Goal: Transaction & Acquisition: Purchase product/service

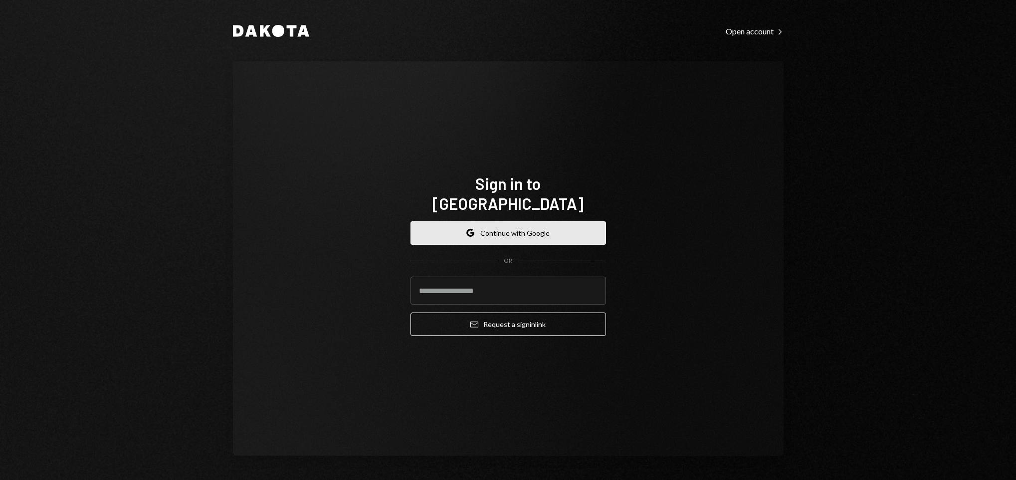
click at [537, 221] on button "Google Continue with Google" at bounding box center [509, 232] width 196 height 23
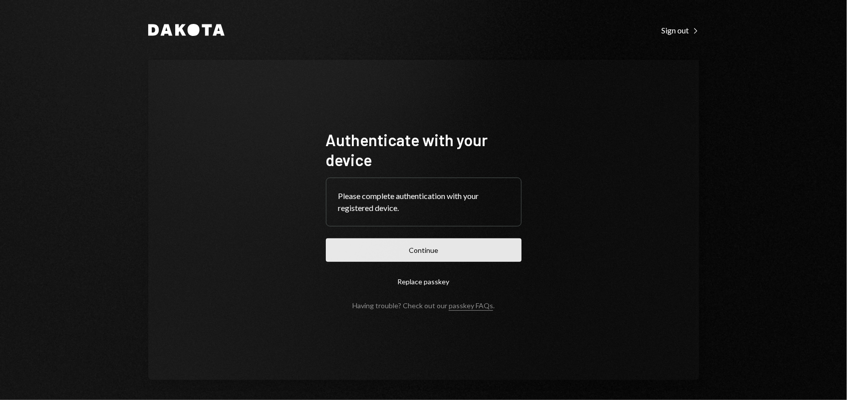
click at [388, 248] on button "Continue" at bounding box center [424, 249] width 196 height 23
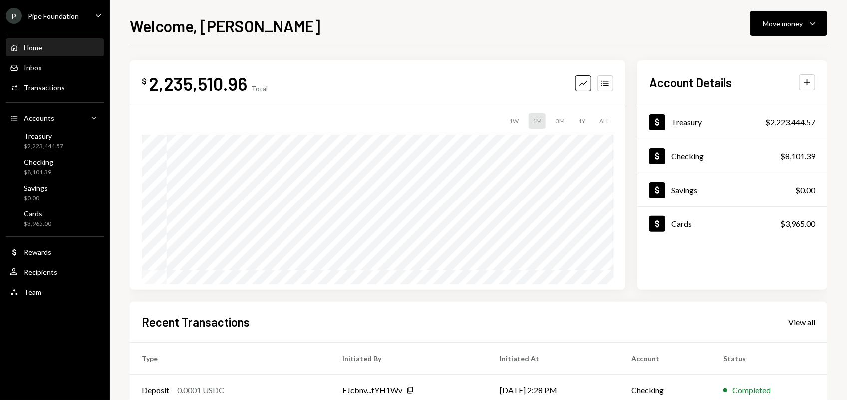
click at [65, 6] on ul "P Pipe Foundation Caret Down Home Home Inbox Inbox Activities Transactions Acco…" at bounding box center [55, 151] width 110 height 303
click at [65, 20] on div "P Pipe Foundation" at bounding box center [42, 16] width 73 height 16
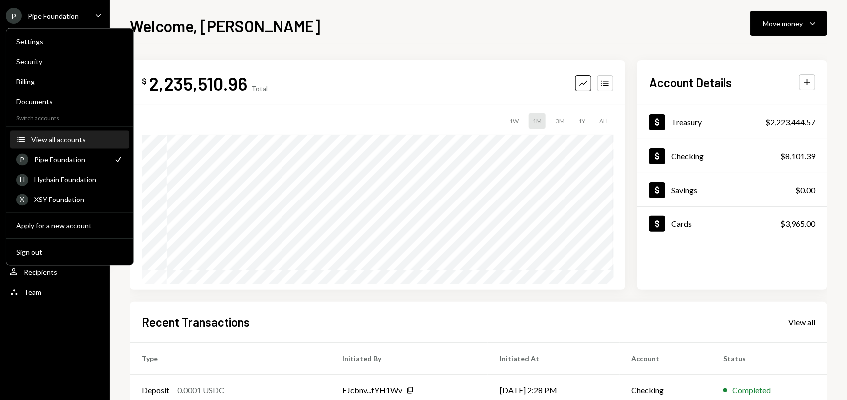
click at [63, 135] on div "View all accounts" at bounding box center [77, 139] width 92 height 8
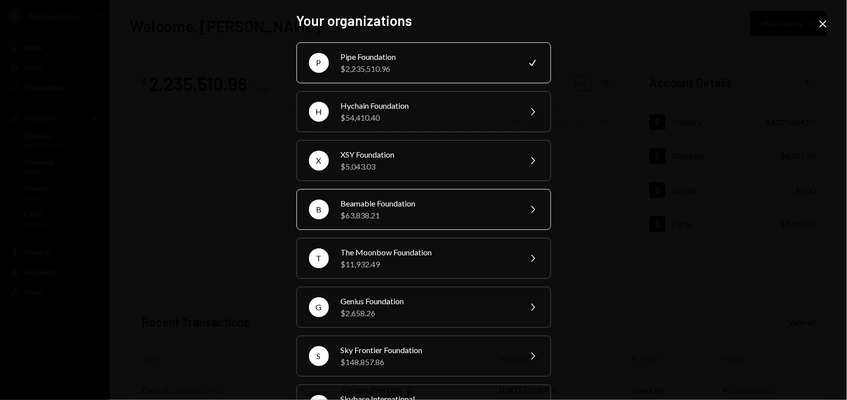
click at [412, 210] on div "$63,838.21" at bounding box center [428, 216] width 174 height 12
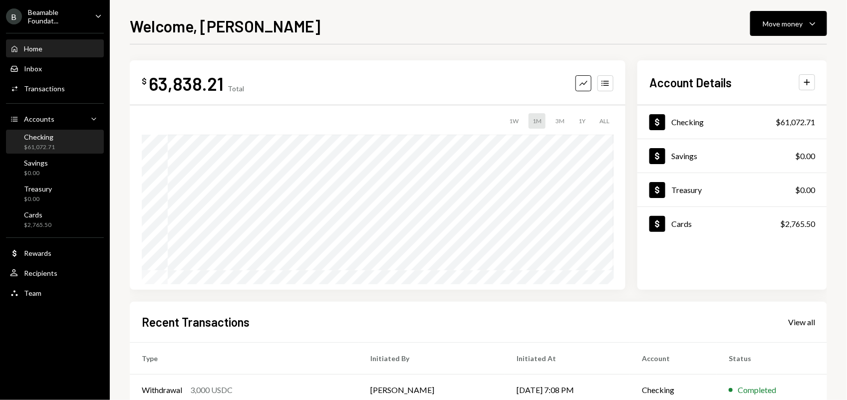
click at [59, 137] on div "Checking $61,072.71" at bounding box center [55, 142] width 90 height 19
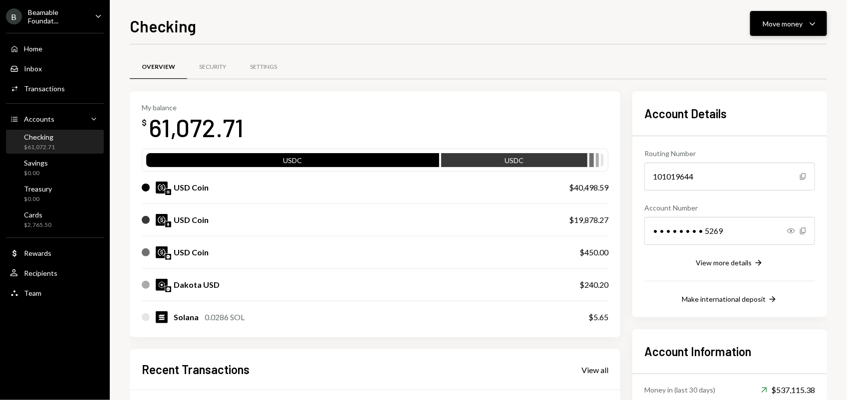
click at [787, 23] on div "Move money" at bounding box center [782, 23] width 40 height 10
click at [762, 51] on div "Send" at bounding box center [780, 54] width 73 height 10
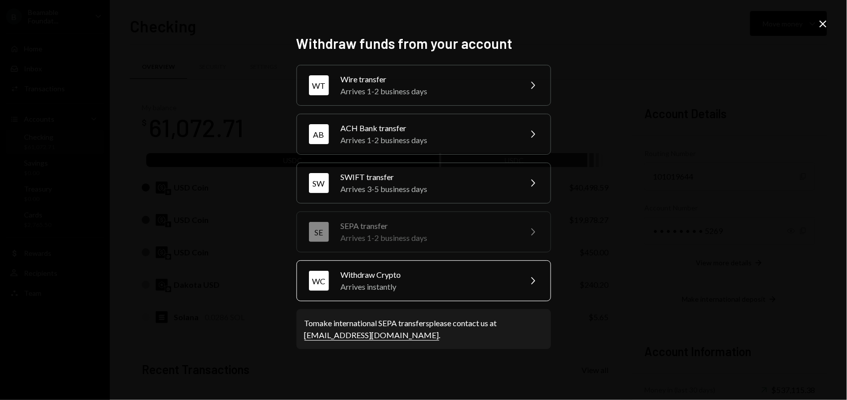
click at [363, 282] on div "Arrives instantly" at bounding box center [428, 287] width 174 height 12
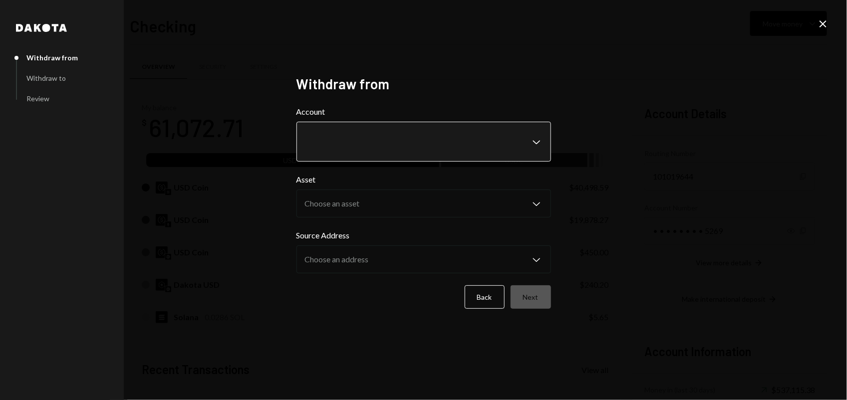
click at [350, 122] on div "Account Chevron Down" at bounding box center [423, 134] width 254 height 56
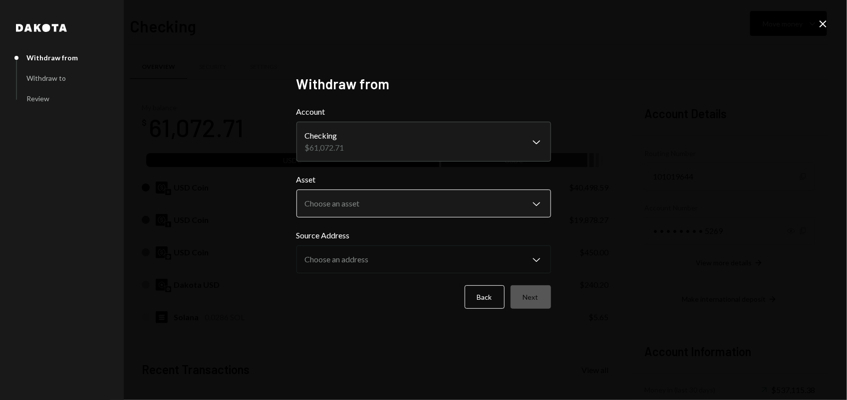
click at [359, 206] on body "B Beamable Foundat... Caret Down Home Home Inbox Inbox Activities Transactions …" at bounding box center [423, 200] width 847 height 400
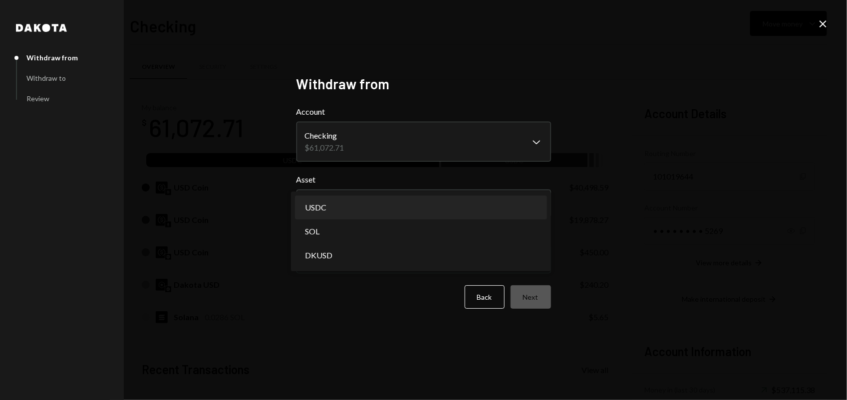
select select "****"
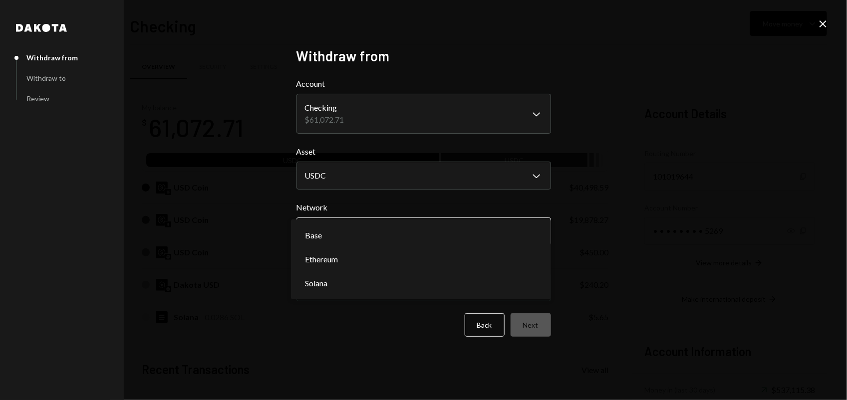
click at [370, 235] on body "B Beamable Foundat... Caret Down Home Home Inbox Inbox Activities Transactions …" at bounding box center [423, 200] width 847 height 400
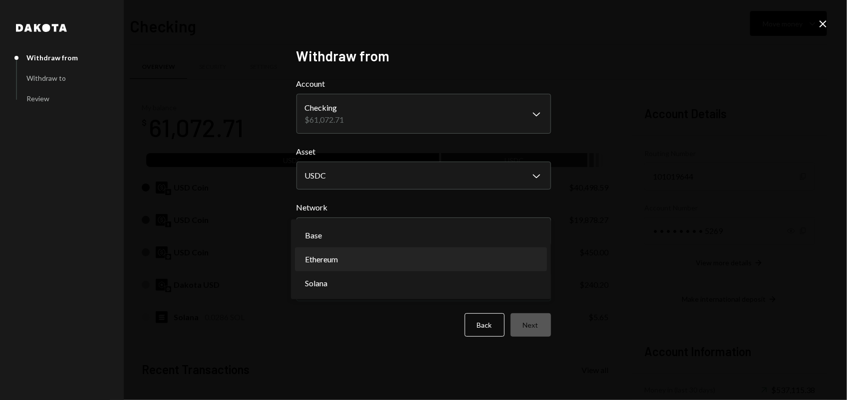
select select "**********"
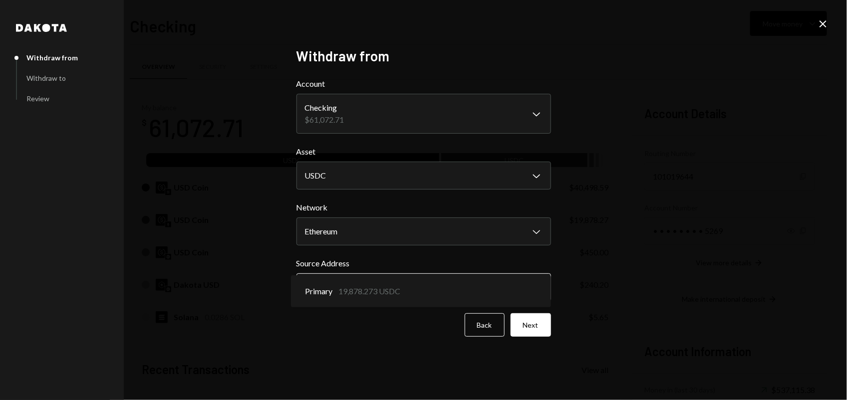
click at [383, 286] on body "B Beamable Foundat... Caret Down Home Home Inbox Inbox Activities Transactions …" at bounding box center [423, 200] width 847 height 400
click at [537, 335] on button "Next" at bounding box center [530, 324] width 40 height 23
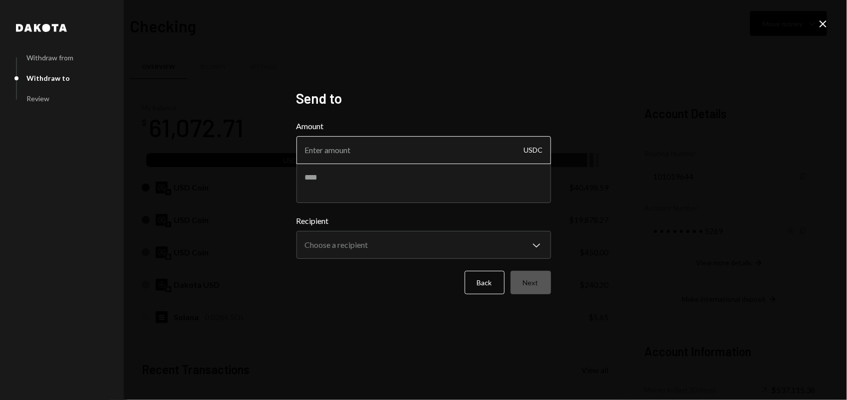
click at [343, 156] on input "Amount" at bounding box center [423, 150] width 254 height 28
type input "10000"
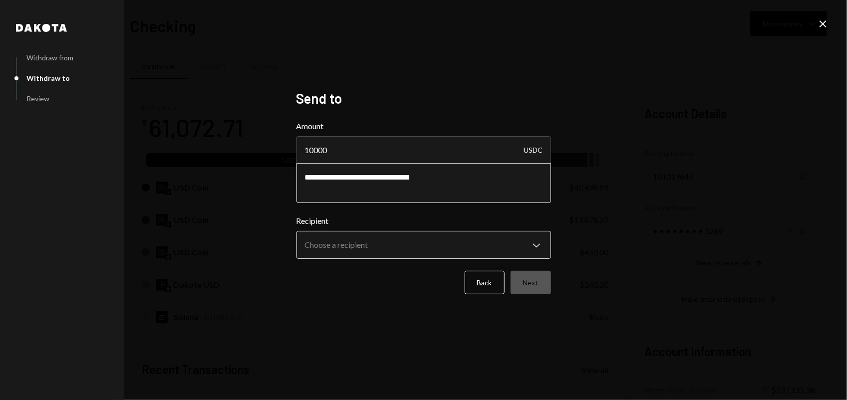
type textarea "**********"
click at [444, 247] on body "B Beamable Foundat... Caret Down Home Home Inbox Inbox Activities Transactions …" at bounding box center [423, 200] width 847 height 400
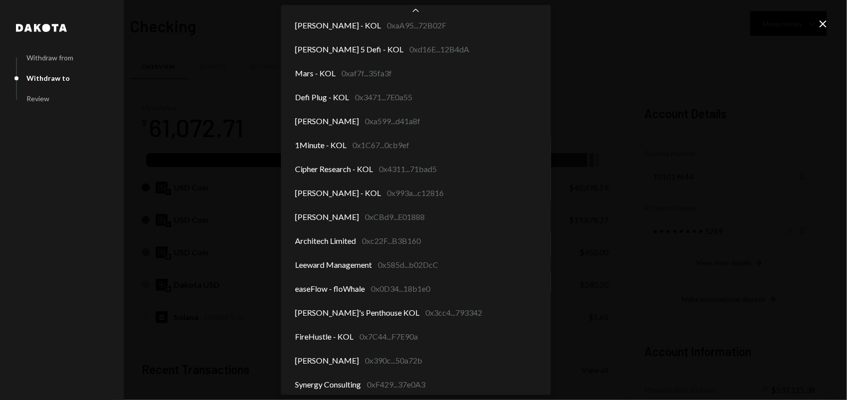
scroll to position [180, 0]
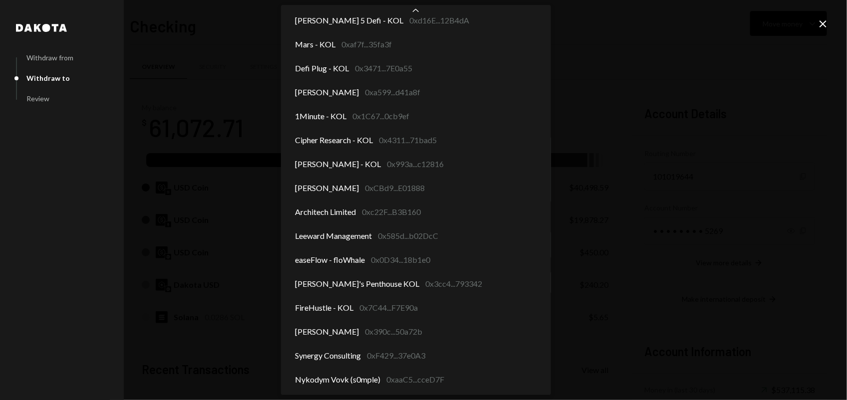
select select "**********"
drag, startPoint x: 359, startPoint y: 207, endPoint x: 224, endPoint y: 235, distance: 137.5
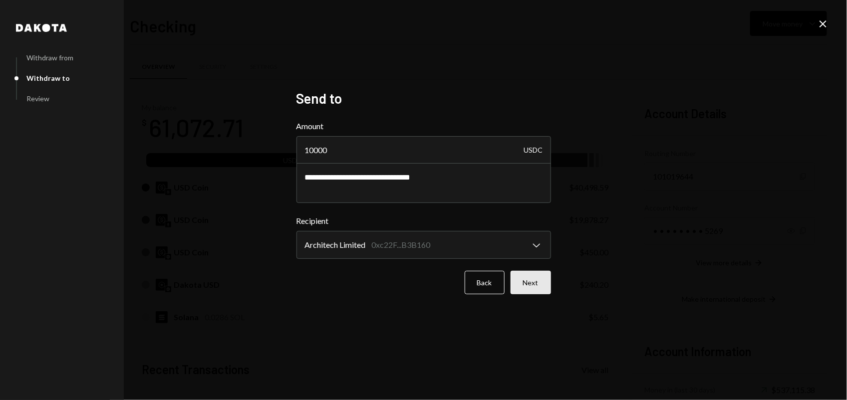
click at [537, 278] on button "Next" at bounding box center [530, 282] width 40 height 23
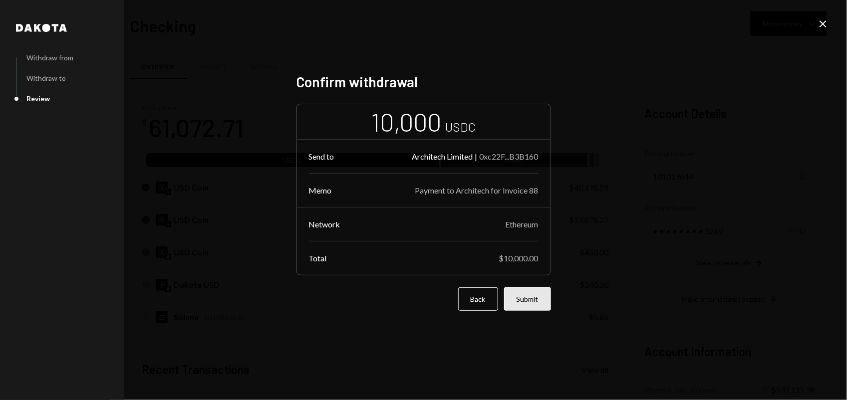
click at [532, 305] on button "Submit" at bounding box center [527, 298] width 47 height 23
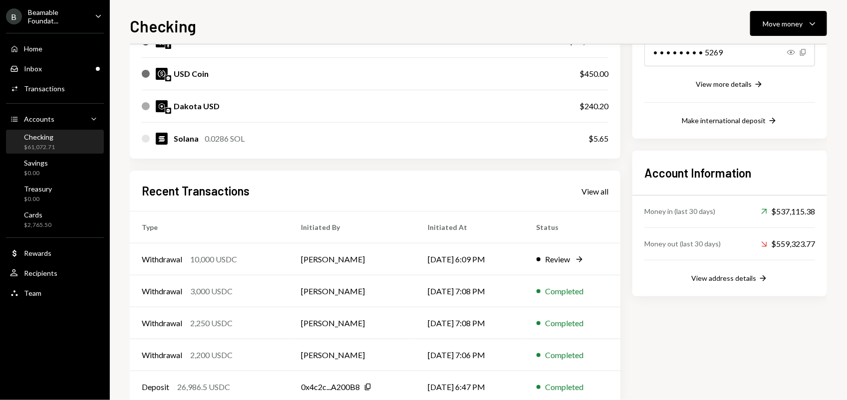
scroll to position [201, 0]
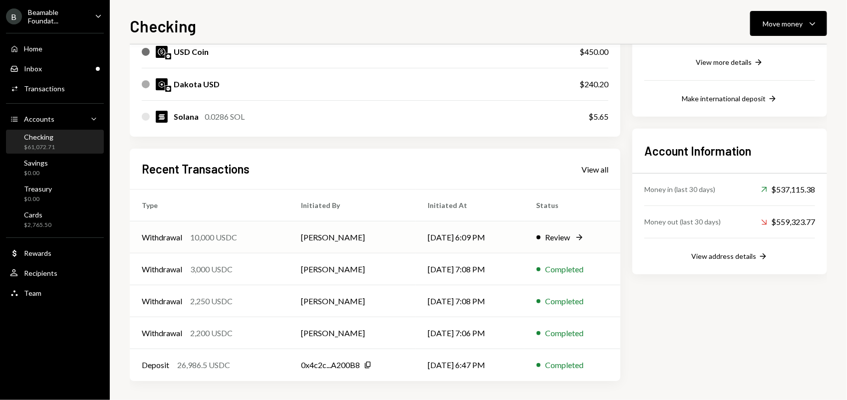
click at [338, 232] on td "[PERSON_NAME]" at bounding box center [352, 237] width 127 height 32
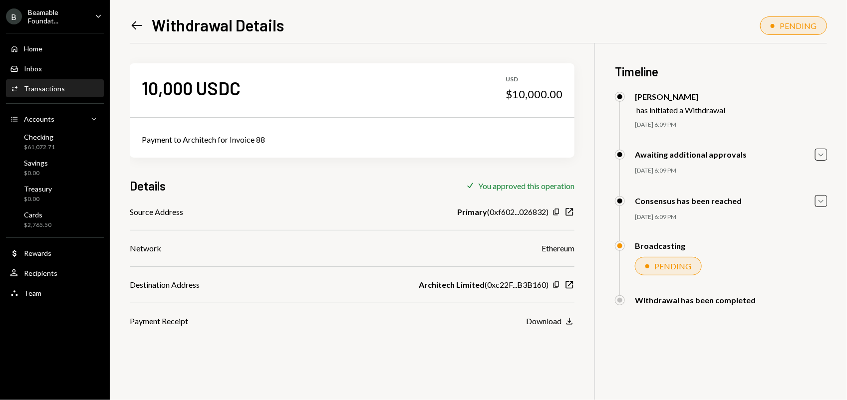
click at [136, 20] on icon "Left Arrow" at bounding box center [137, 25] width 14 height 14
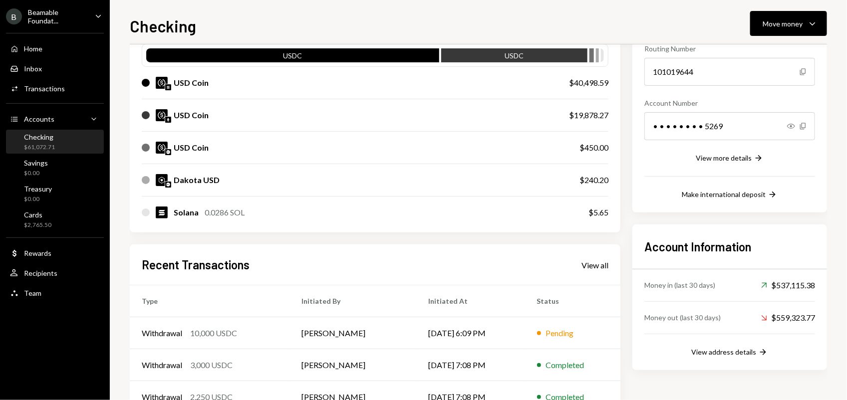
scroll to position [187, 0]
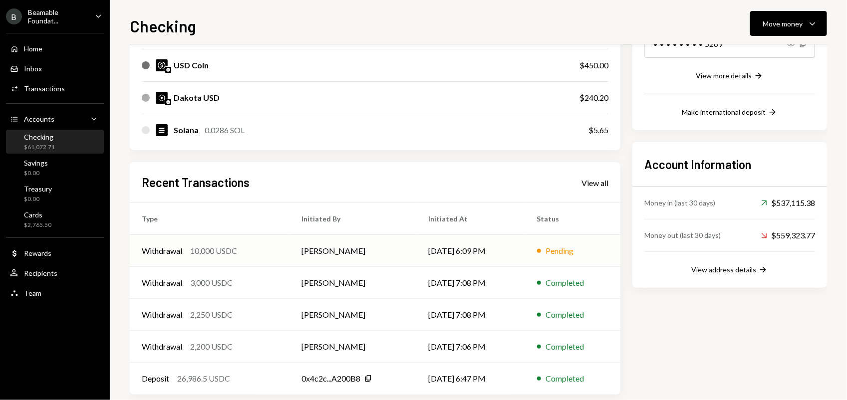
click at [403, 246] on td "[PERSON_NAME]" at bounding box center [352, 251] width 127 height 32
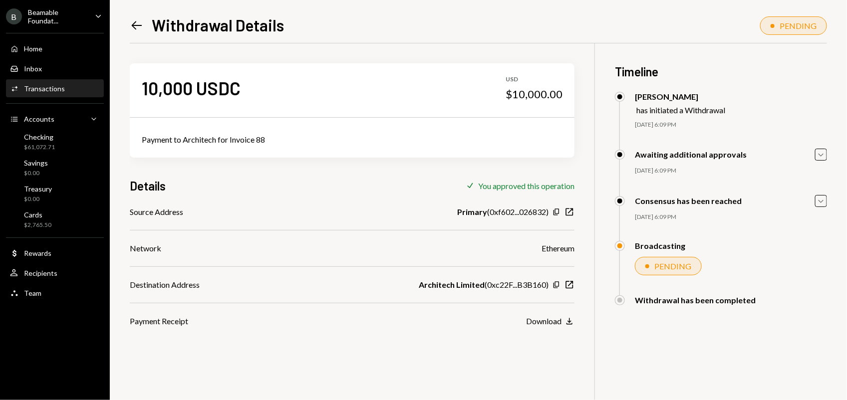
click at [137, 19] on icon "Left Arrow" at bounding box center [137, 25] width 14 height 14
click at [126, 23] on div "Left Arrow Withdrawal Details PENDING 10,000 USDC USD $10,000.00 Payment to Arc…" at bounding box center [478, 200] width 737 height 400
click at [147, 21] on div "Left Arrow Withdrawal Details" at bounding box center [207, 25] width 154 height 20
click at [129, 30] on div "Left Arrow Withdrawal Details PENDING 10,000 USDC USD $10,000.00 Payment to Arc…" at bounding box center [478, 200] width 737 height 400
click at [135, 24] on icon "Left Arrow" at bounding box center [137, 25] width 14 height 14
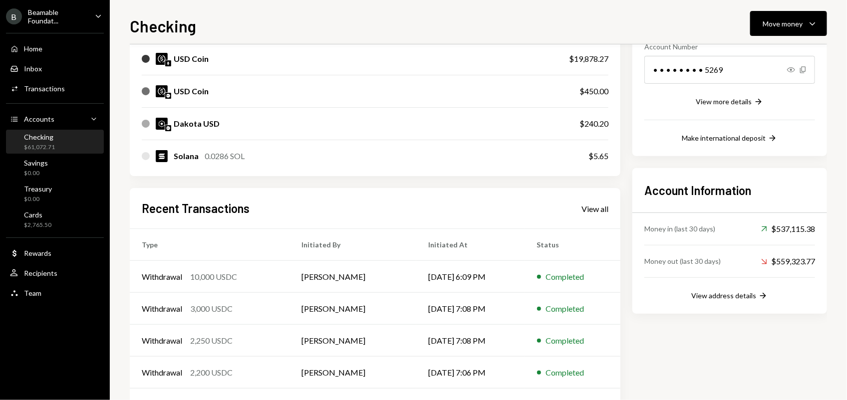
scroll to position [201, 0]
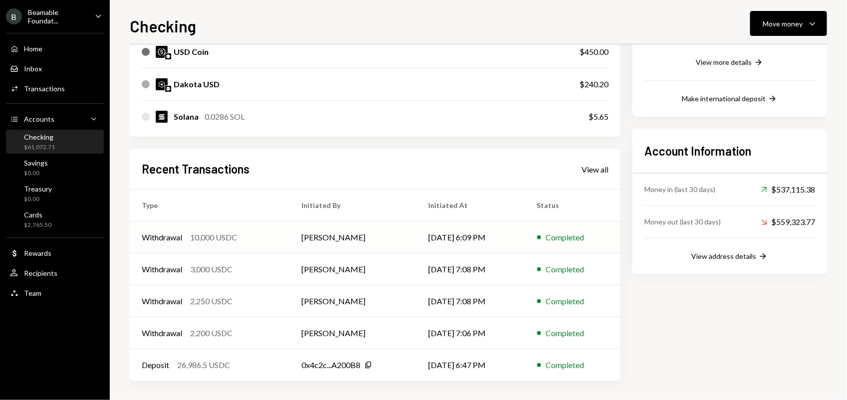
click at [402, 236] on td "[PERSON_NAME]" at bounding box center [352, 237] width 127 height 32
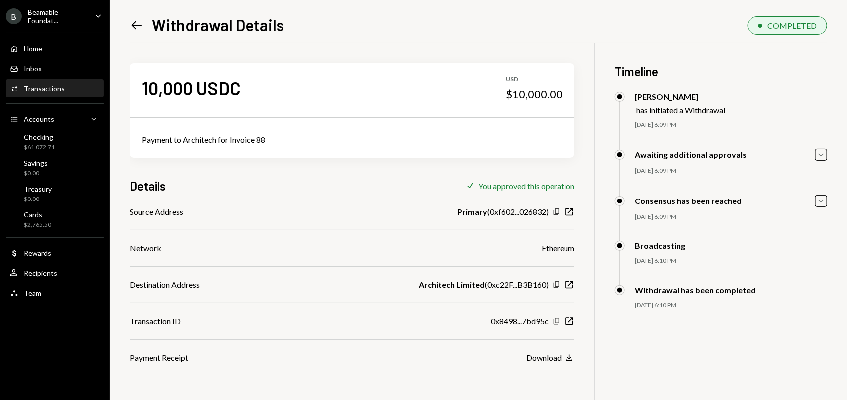
click at [555, 320] on icon "button" at bounding box center [555, 321] width 5 height 6
click at [130, 23] on icon "Left Arrow" at bounding box center [137, 25] width 14 height 14
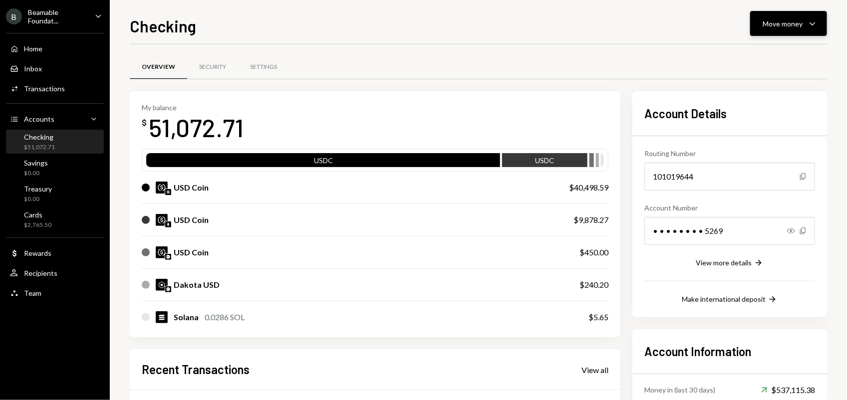
click at [772, 23] on div "Move money" at bounding box center [782, 23] width 40 height 10
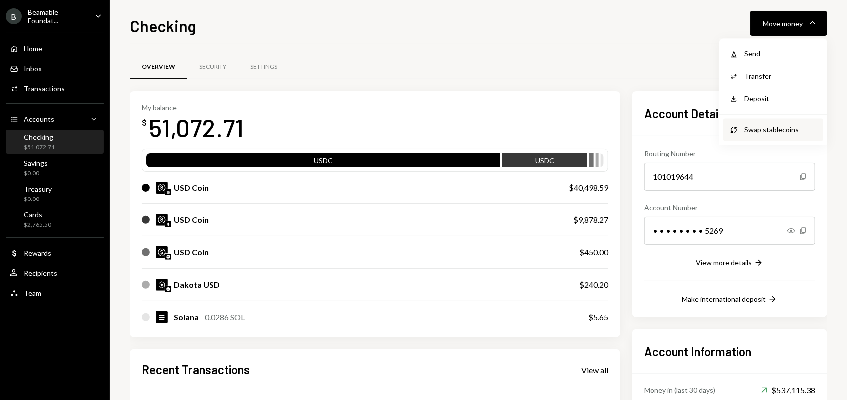
click at [777, 131] on div "Swap stablecoins" at bounding box center [780, 130] width 73 height 10
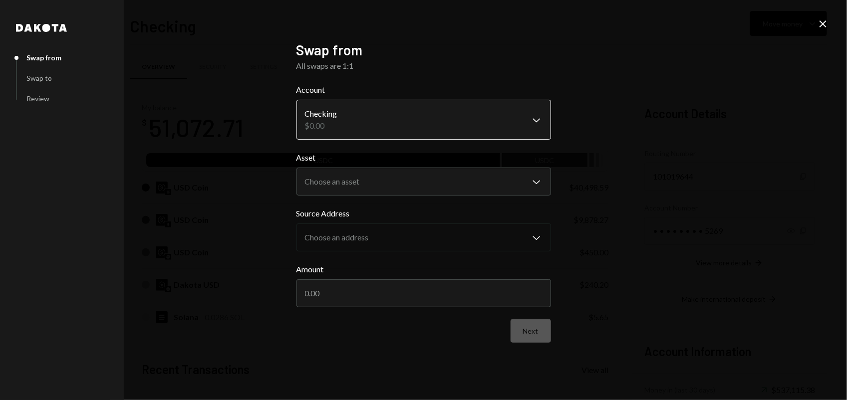
click at [371, 123] on body "B Beamable Foundat... Caret Down Home Home Inbox Inbox Activities Transactions …" at bounding box center [423, 200] width 847 height 400
click at [368, 192] on body "B Beamable Foundat... Caret Down Home Home Inbox Inbox Activities Transactions …" at bounding box center [423, 200] width 847 height 400
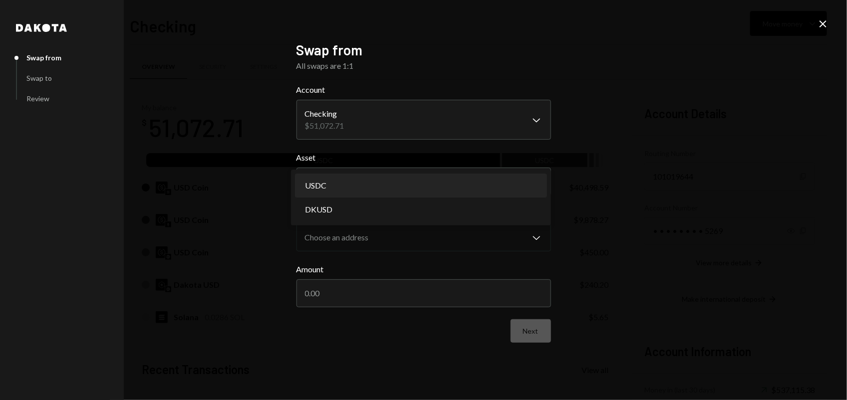
select select "****"
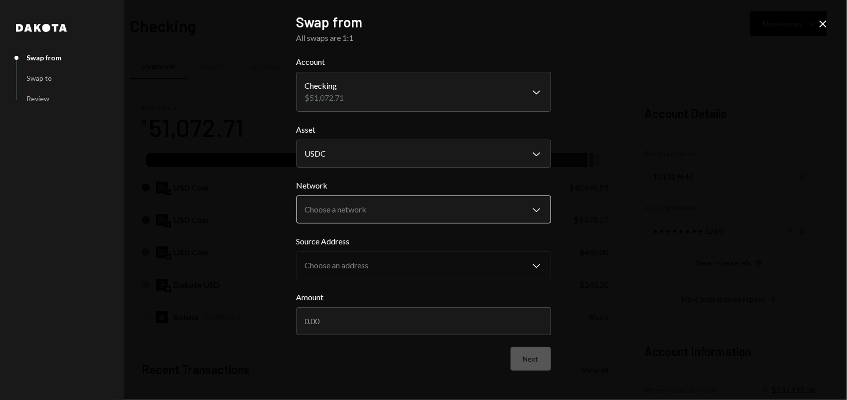
click at [368, 211] on body "B Beamable Foundat... Caret Down Home Home Inbox Inbox Activities Transactions …" at bounding box center [423, 200] width 847 height 400
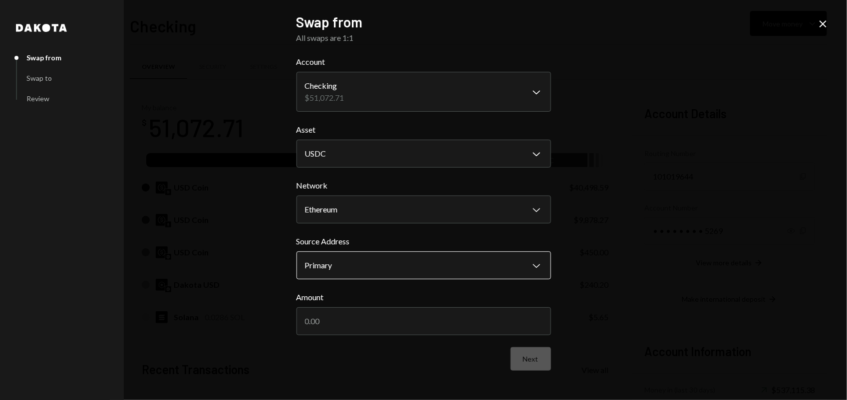
click at [378, 258] on body "B Beamable Foundat... Caret Down Home Home Inbox Inbox Activities Transactions …" at bounding box center [423, 200] width 847 height 400
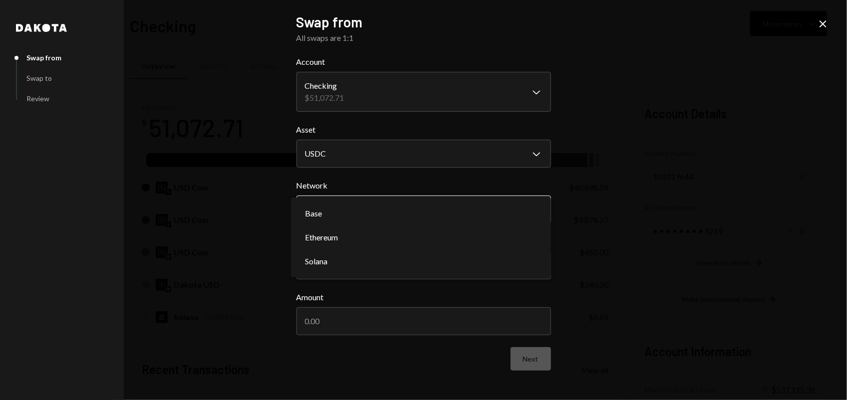
click at [347, 211] on body "B Beamable Foundat... Caret Down Home Home Inbox Inbox Activities Transactions …" at bounding box center [423, 200] width 847 height 400
select select "**********"
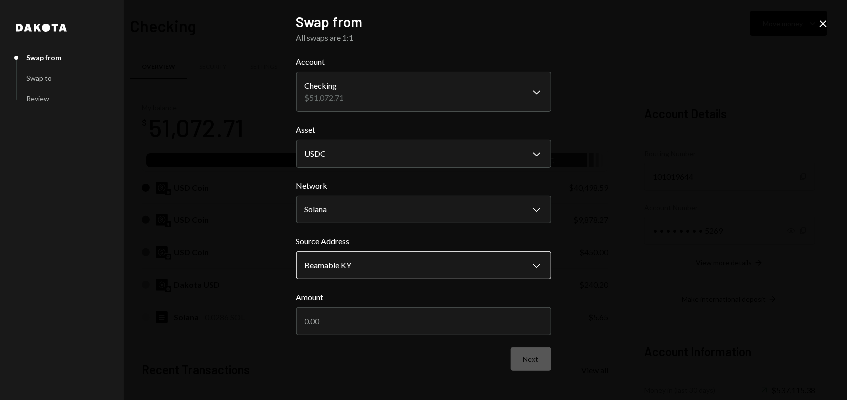
click at [359, 257] on body "B Beamable Foundat... Caret Down Home Home Inbox Inbox Activities Transactions …" at bounding box center [423, 200] width 847 height 400
click at [368, 322] on input "Amount" at bounding box center [423, 321] width 254 height 28
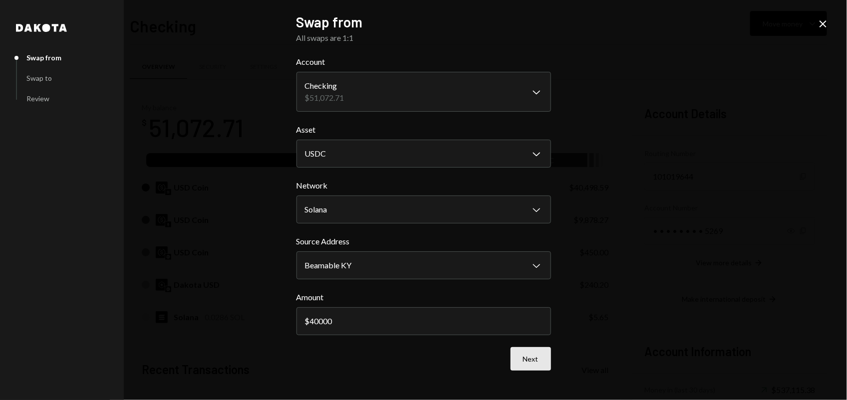
type input "40000"
click at [529, 365] on button "Next" at bounding box center [530, 358] width 40 height 23
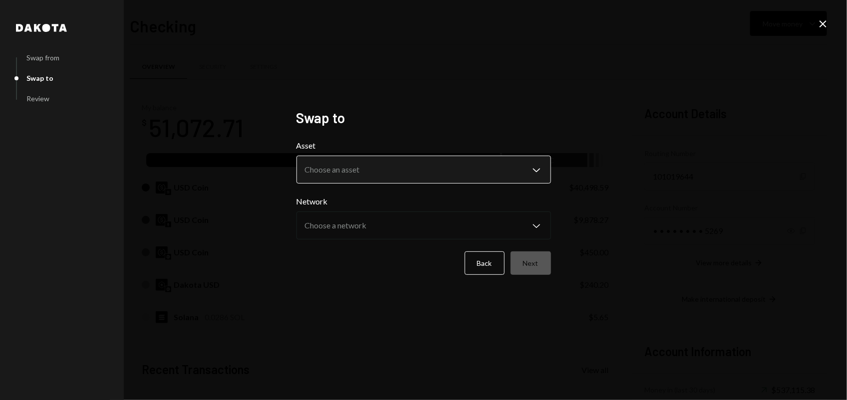
click at [322, 168] on body "B Beamable Foundat... Caret Down Home Home Inbox Inbox Activities Transactions …" at bounding box center [423, 200] width 847 height 400
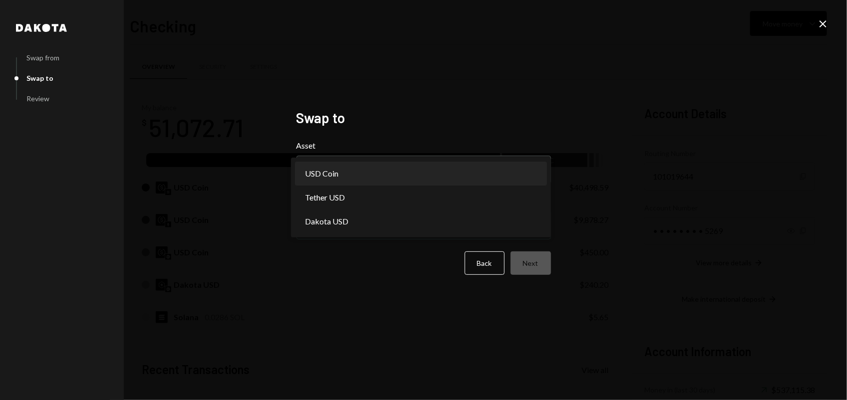
select select "****"
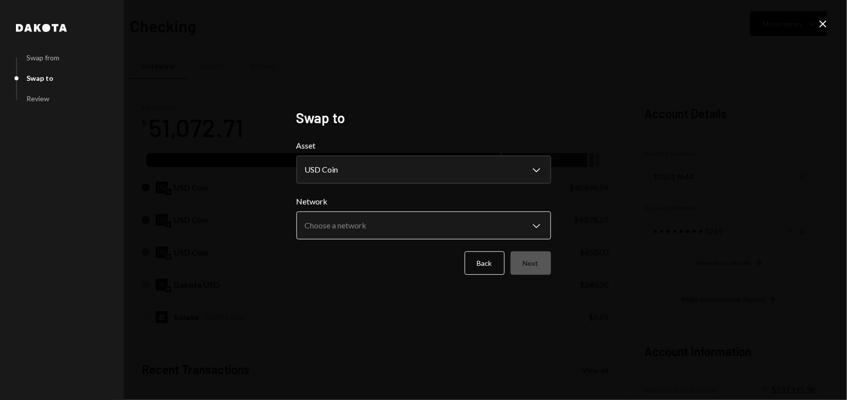
click at [347, 220] on body "B Beamable Foundat... Caret Down Home Home Inbox Inbox Activities Transactions …" at bounding box center [423, 200] width 847 height 400
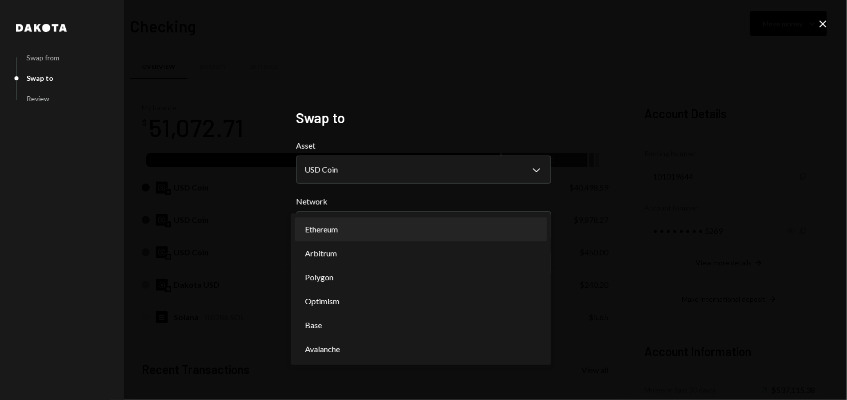
select select "**********"
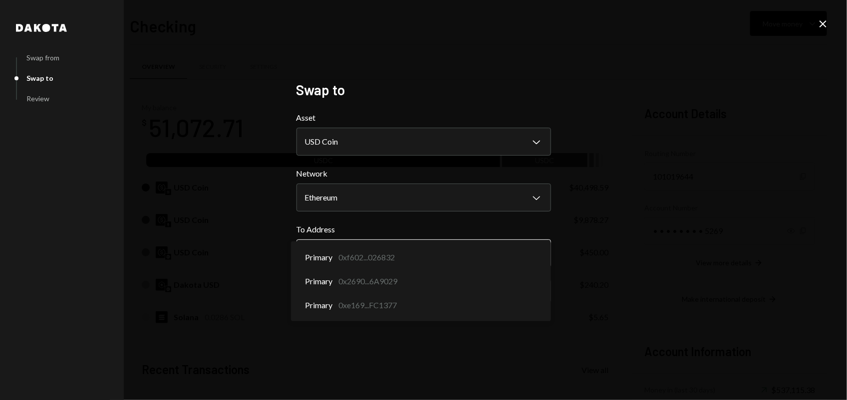
click at [403, 250] on body "B Beamable Foundat... Caret Down Home Home Inbox Inbox Activities Transactions …" at bounding box center [423, 200] width 847 height 400
select select "**********"
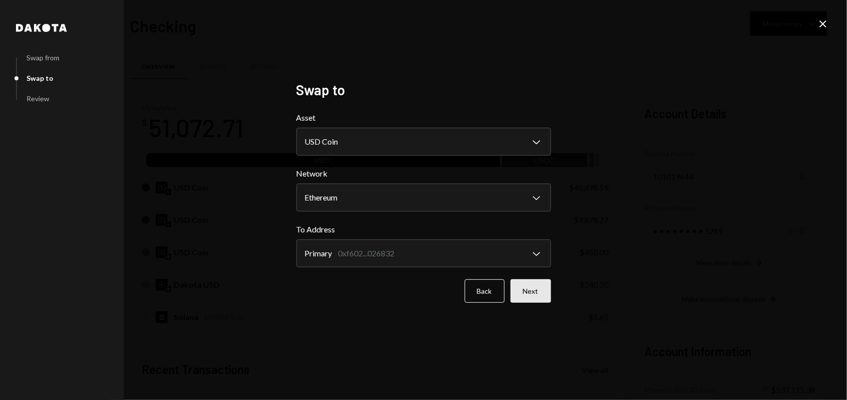
click at [530, 287] on button "Next" at bounding box center [530, 290] width 40 height 23
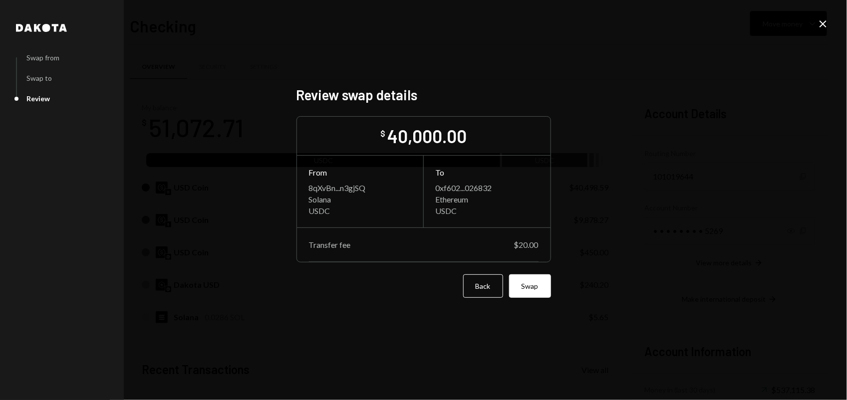
click at [532, 283] on button "Swap" at bounding box center [530, 285] width 42 height 23
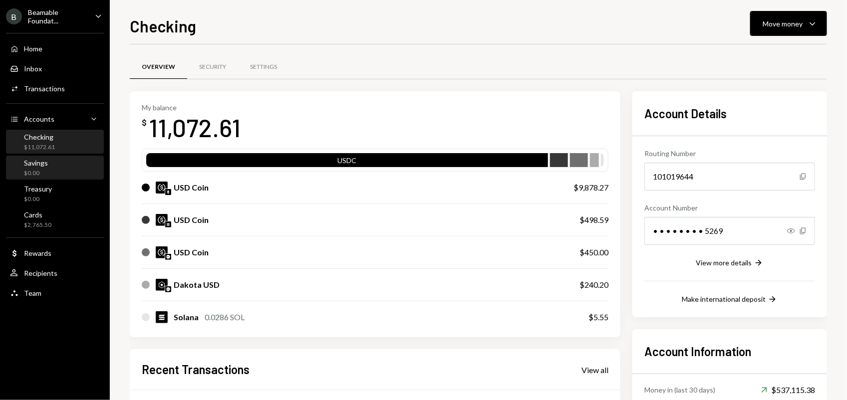
click at [59, 173] on div "Savings $0.00" at bounding box center [55, 168] width 90 height 19
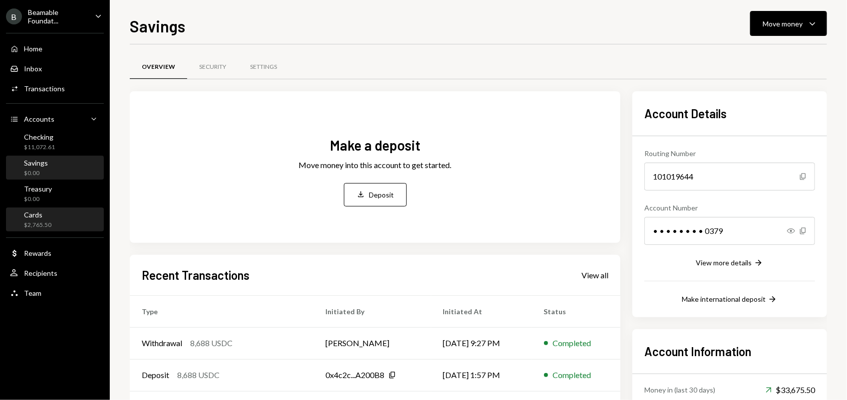
click at [51, 217] on div "Cards $2,765.50" at bounding box center [55, 220] width 90 height 19
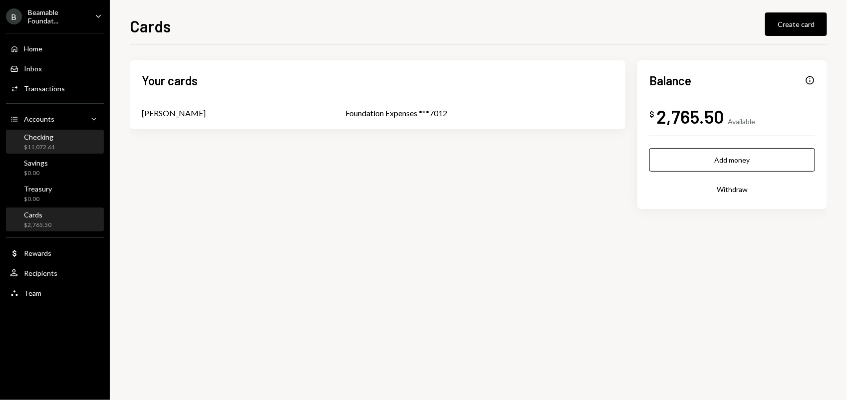
click at [53, 137] on div "Checking" at bounding box center [39, 137] width 31 height 8
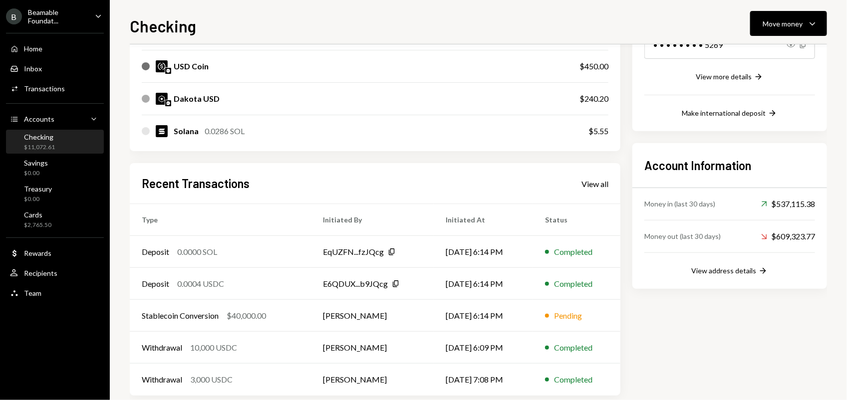
scroll to position [201, 0]
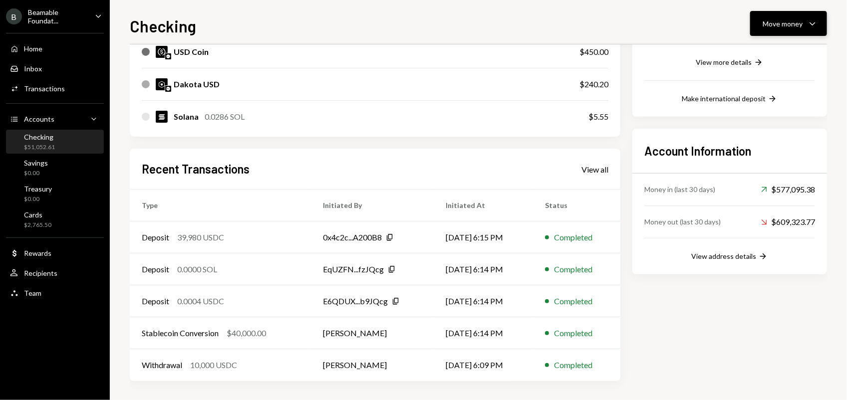
click at [791, 17] on div "Move money Caret Down" at bounding box center [788, 23] width 52 height 12
click at [748, 51] on div "Send" at bounding box center [780, 54] width 73 height 10
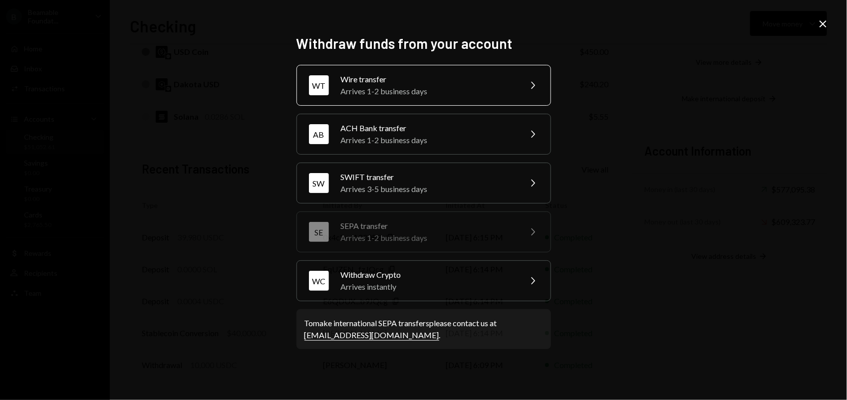
click at [402, 85] on div "Arrives 1-2 business days" at bounding box center [428, 91] width 174 height 12
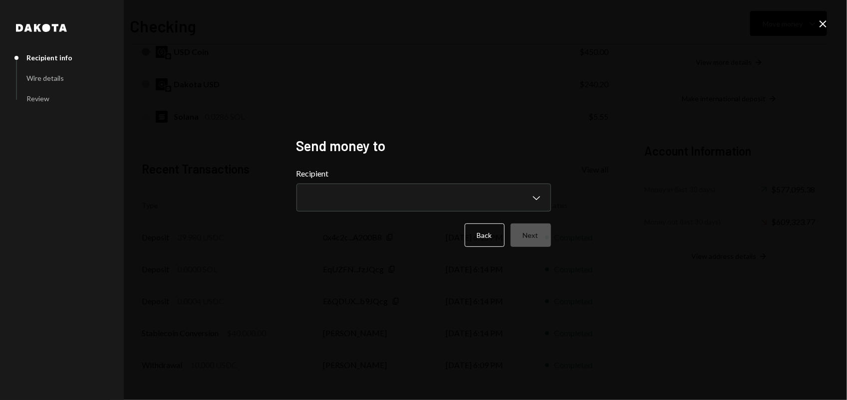
click at [824, 23] on icon at bounding box center [822, 23] width 7 height 7
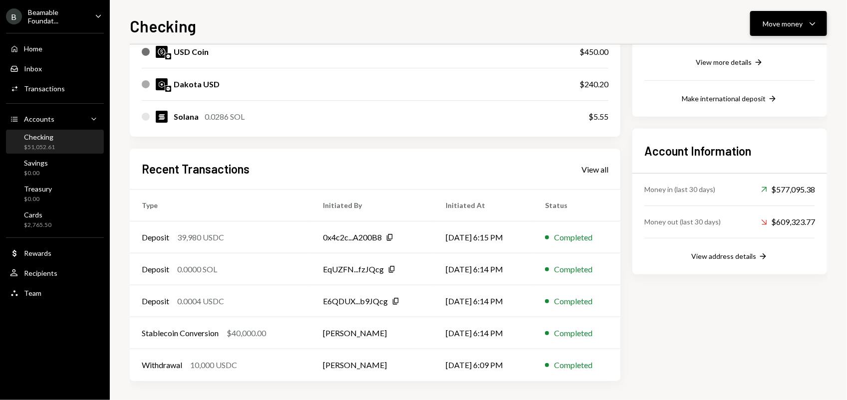
click at [775, 32] on button "Move money Caret Down" at bounding box center [788, 23] width 77 height 25
click at [795, 23] on div "Move money" at bounding box center [782, 23] width 40 height 10
click at [766, 28] on div "Move money" at bounding box center [782, 23] width 40 height 10
click at [752, 59] on div "Withdraw Send" at bounding box center [773, 54] width 100 height 22
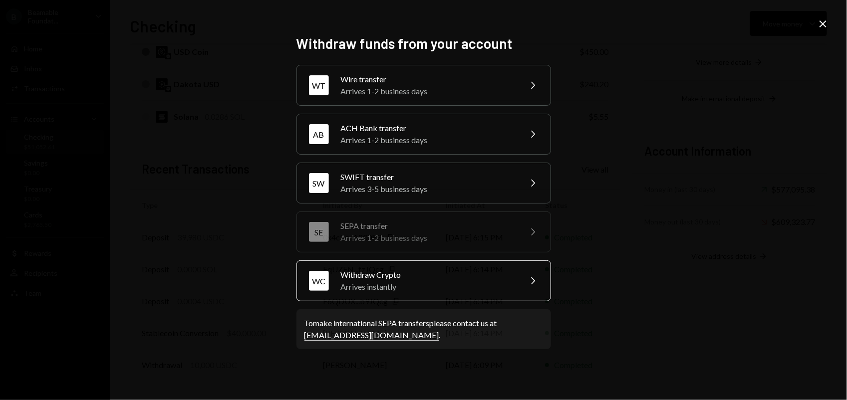
click at [374, 289] on div "Arrives instantly" at bounding box center [428, 287] width 174 height 12
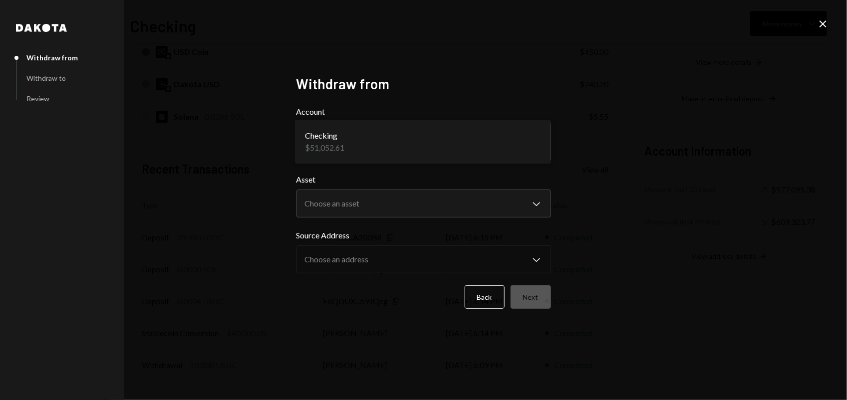
click at [343, 141] on body "B Beamable Foundat... Caret Down Home Home Inbox Inbox Activities Transactions …" at bounding box center [423, 200] width 847 height 400
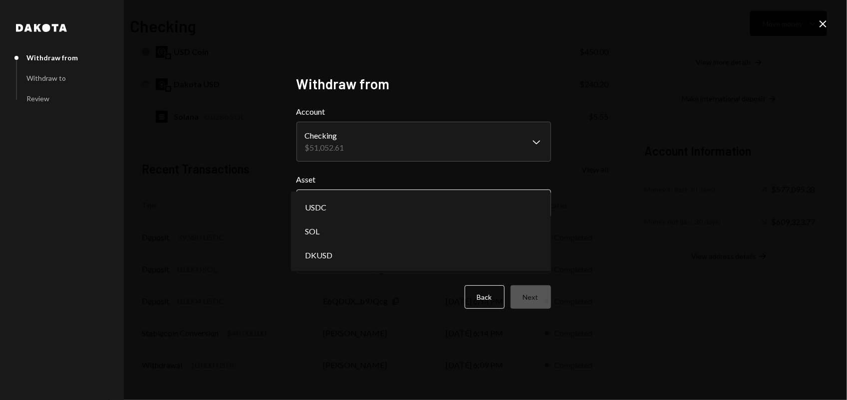
click at [353, 201] on body "B Beamable Foundat... Caret Down Home Home Inbox Inbox Activities Transactions …" at bounding box center [423, 200] width 847 height 400
select select "****"
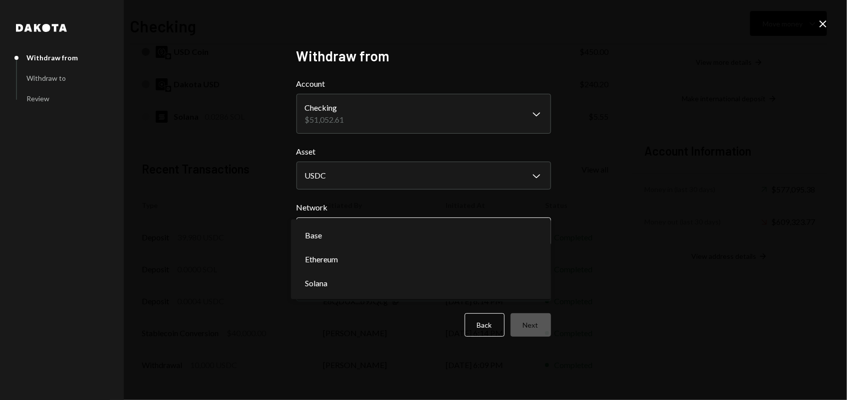
click at [368, 228] on body "B Beamable Foundat... Caret Down Home Home Inbox Inbox Activities Transactions …" at bounding box center [423, 200] width 847 height 400
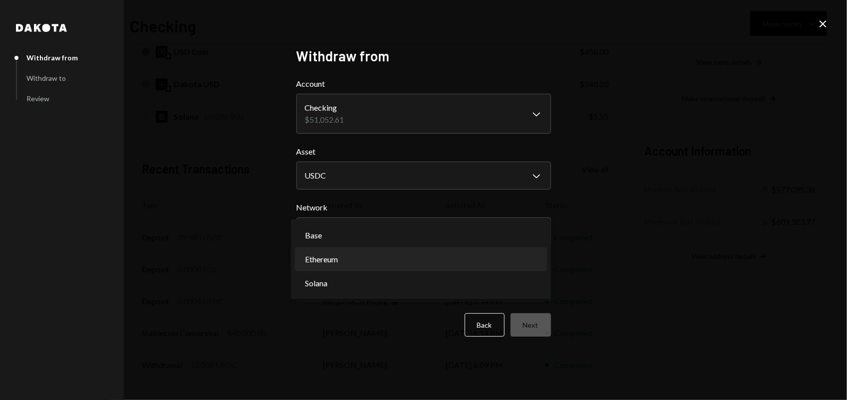
select select "**********"
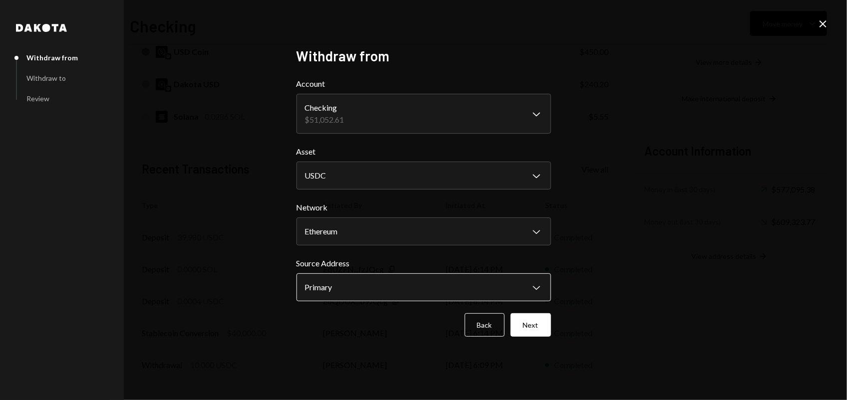
click at [382, 287] on body "B Beamable Foundat... Caret Down Home Home Inbox Inbox Activities Transactions …" at bounding box center [423, 200] width 847 height 400
click at [527, 322] on button "Next" at bounding box center [530, 324] width 40 height 23
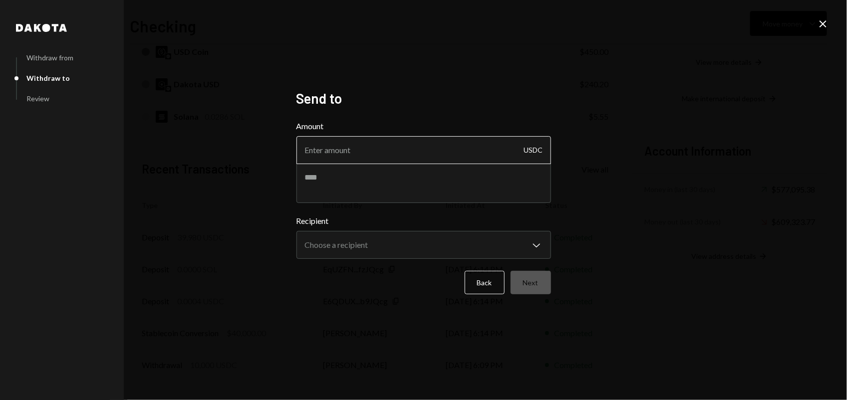
click at [325, 154] on input "Amount" at bounding box center [423, 150] width 254 height 28
type input "16227.31"
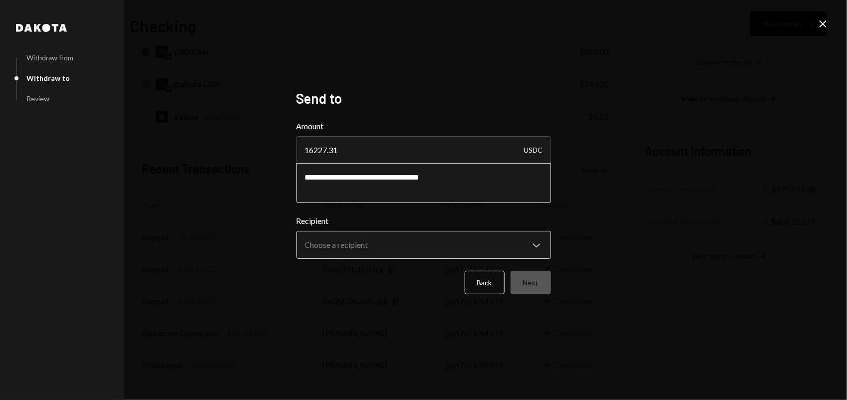
type textarea "**********"
click at [392, 242] on body "B Beamable Foundat... Caret Down Home Home Inbox Inbox Activities Transactions …" at bounding box center [423, 200] width 847 height 400
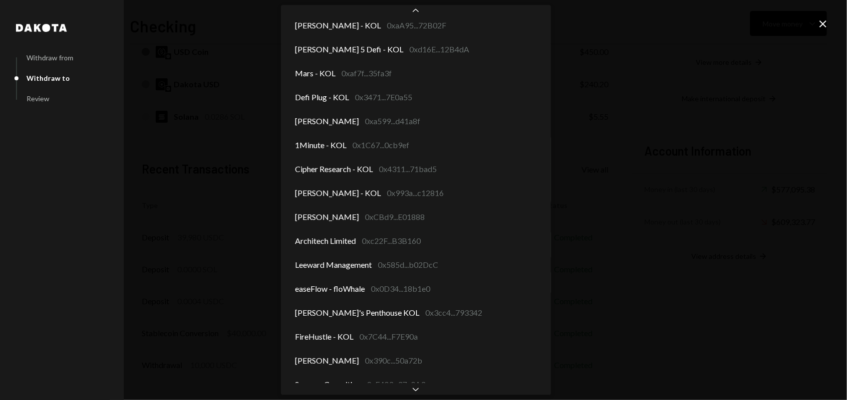
scroll to position [180, 0]
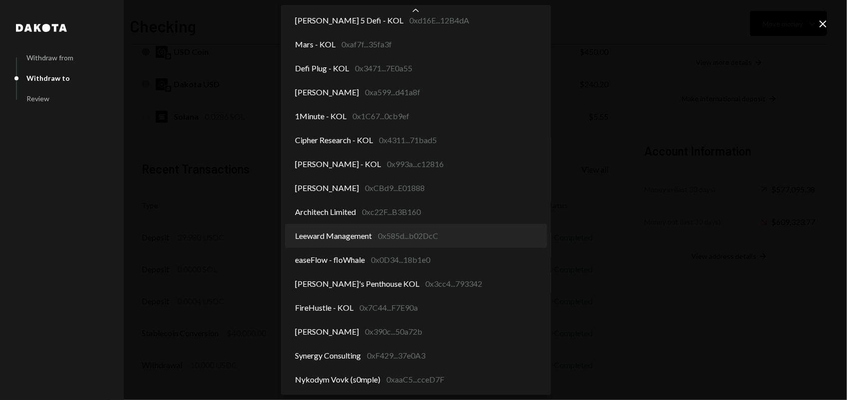
select select "**********"
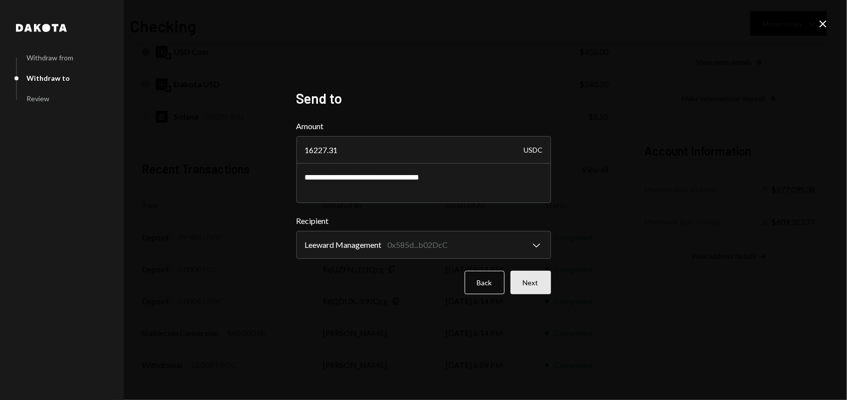
click at [537, 285] on button "Next" at bounding box center [530, 282] width 40 height 23
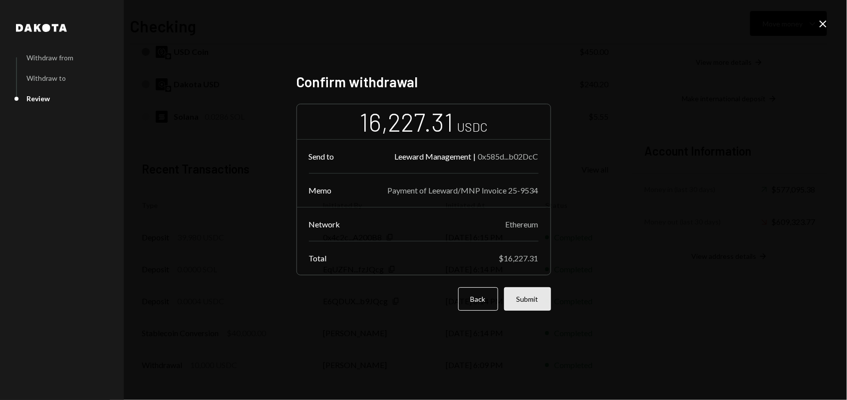
click at [537, 301] on button "Submit" at bounding box center [527, 298] width 47 height 23
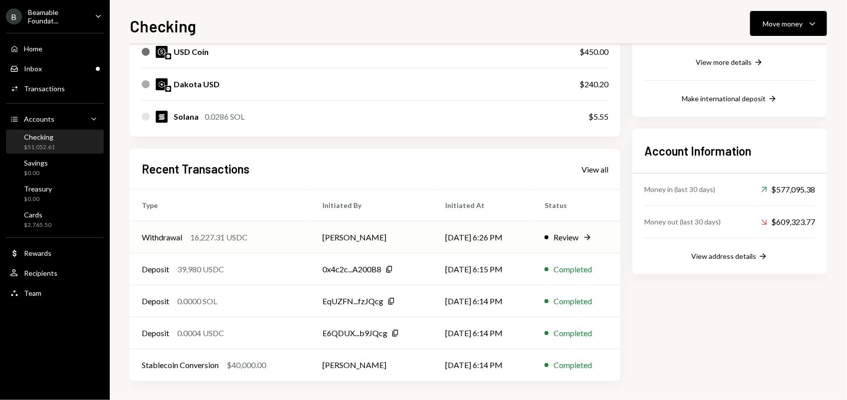
click at [409, 234] on td "[PERSON_NAME]" at bounding box center [371, 237] width 123 height 32
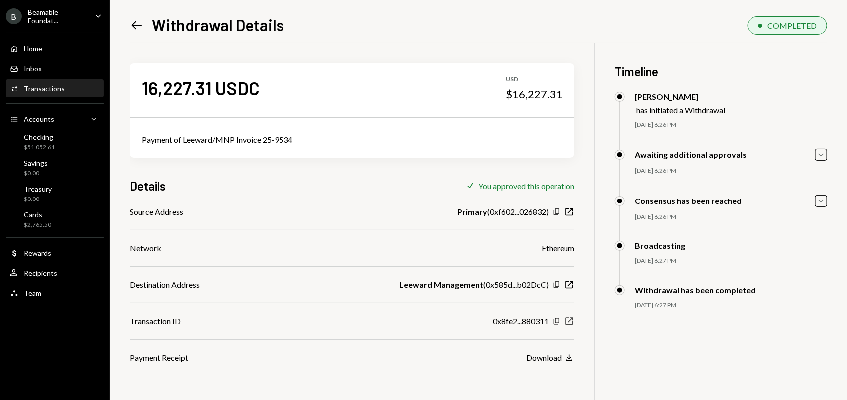
click at [570, 322] on icon "New Window" at bounding box center [569, 321] width 10 height 10
click at [138, 20] on icon "Left Arrow" at bounding box center [137, 25] width 14 height 14
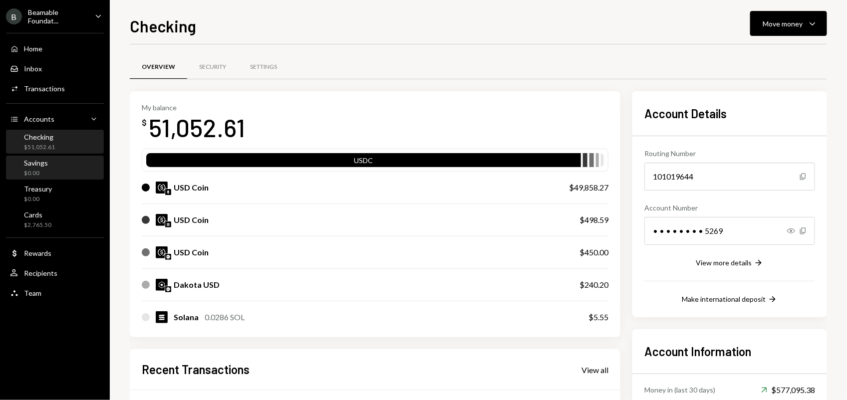
click at [43, 169] on div "$0.00" at bounding box center [36, 173] width 24 height 8
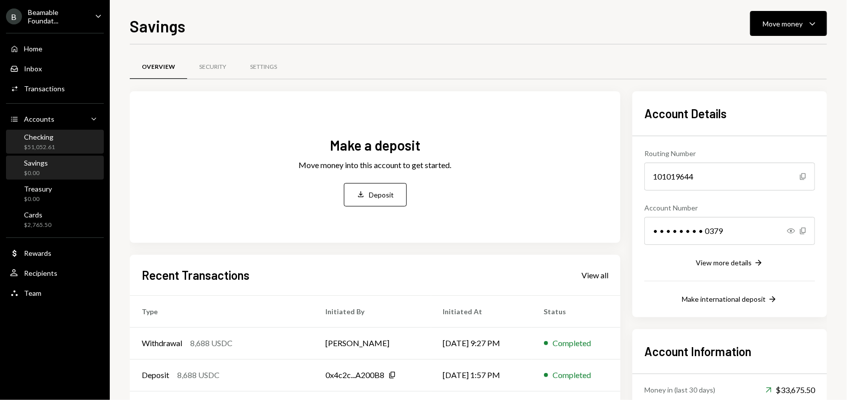
click at [69, 141] on div "Checking $51,052.61" at bounding box center [55, 142] width 90 height 19
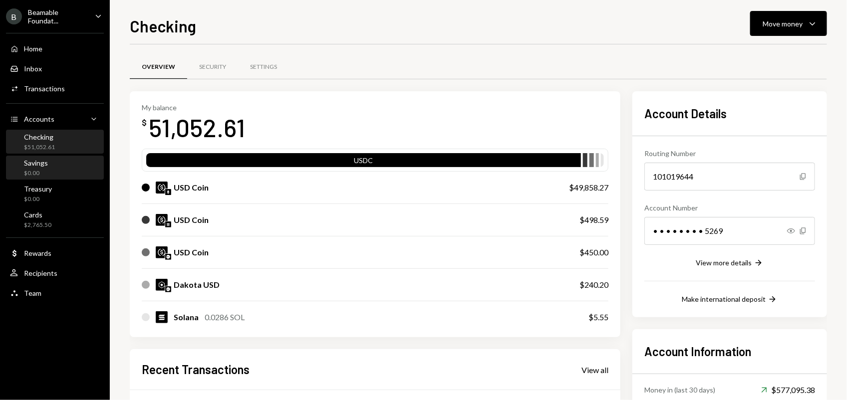
click at [33, 162] on div "Savings" at bounding box center [36, 163] width 24 height 8
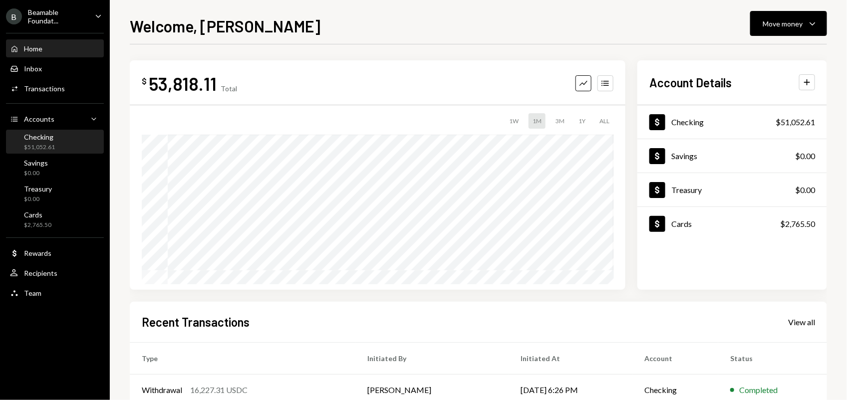
click at [80, 135] on div "Checking $51,052.61" at bounding box center [55, 142] width 90 height 19
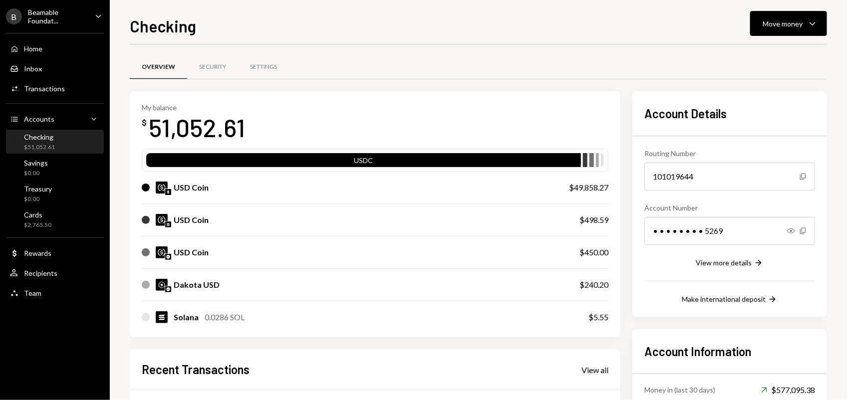
scroll to position [187, 0]
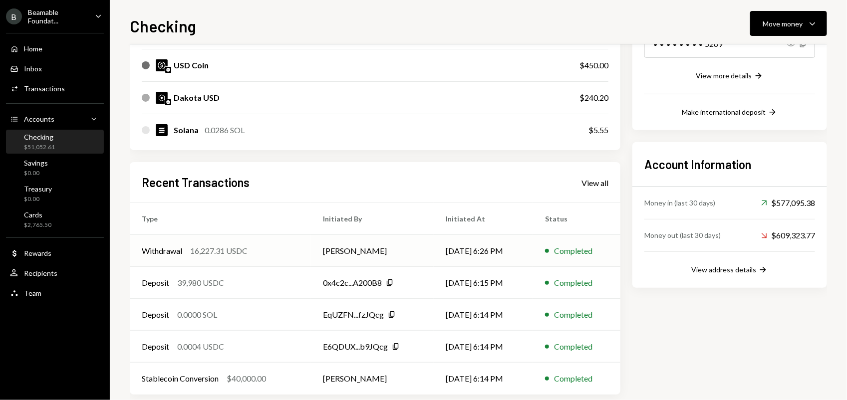
click at [407, 247] on td "[PERSON_NAME]" at bounding box center [372, 251] width 123 height 32
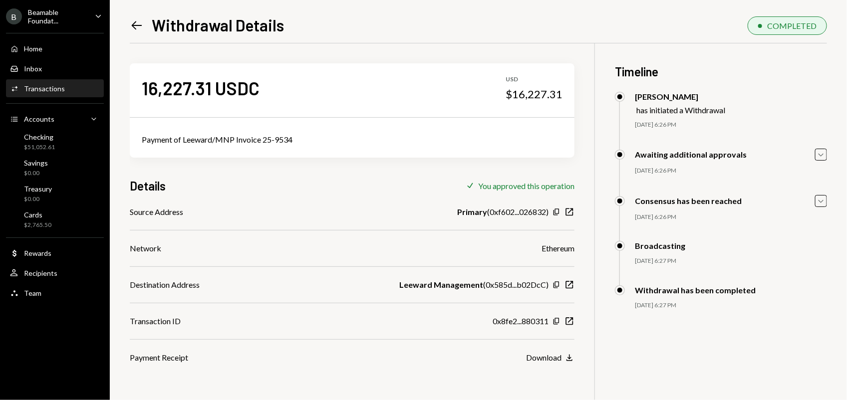
click at [129, 25] on div "Left Arrow Withdrawal Details COMPLETED 16,227.31 USDC USD $16,227.31 Payment o…" at bounding box center [478, 200] width 737 height 400
click at [140, 26] on icon "Left Arrow" at bounding box center [137, 25] width 14 height 14
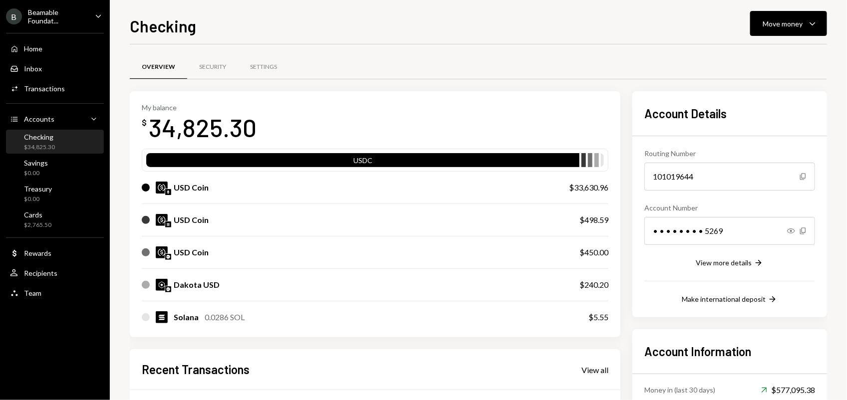
click at [85, 14] on div "Beamable Foundat..." at bounding box center [57, 16] width 59 height 17
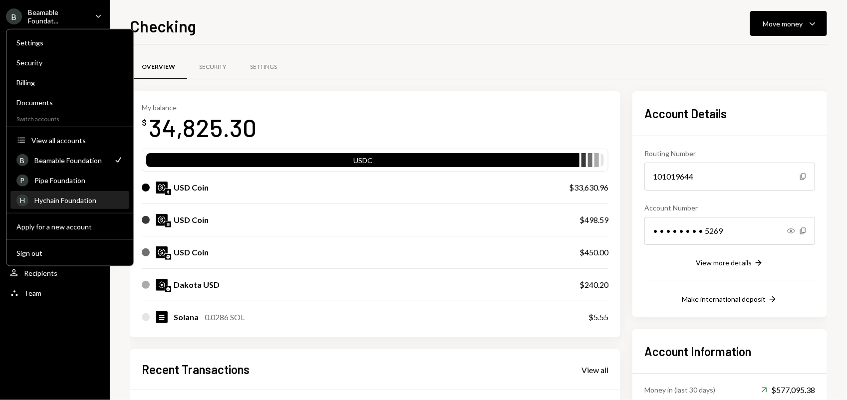
click at [63, 196] on div "Hychain Foundation" at bounding box center [78, 200] width 89 height 8
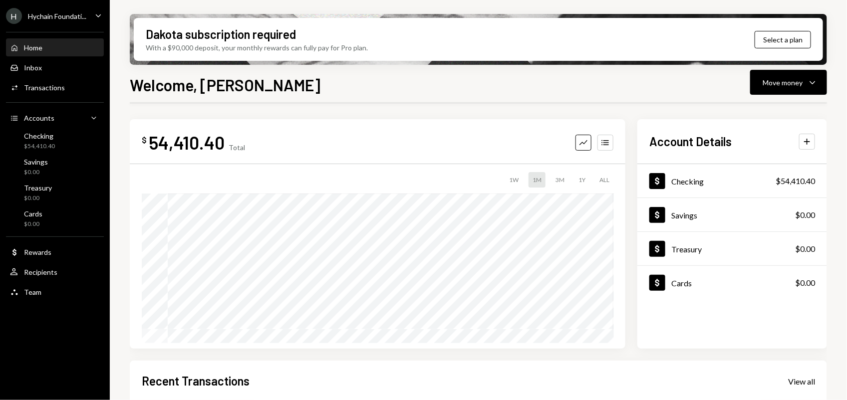
scroll to position [201, 0]
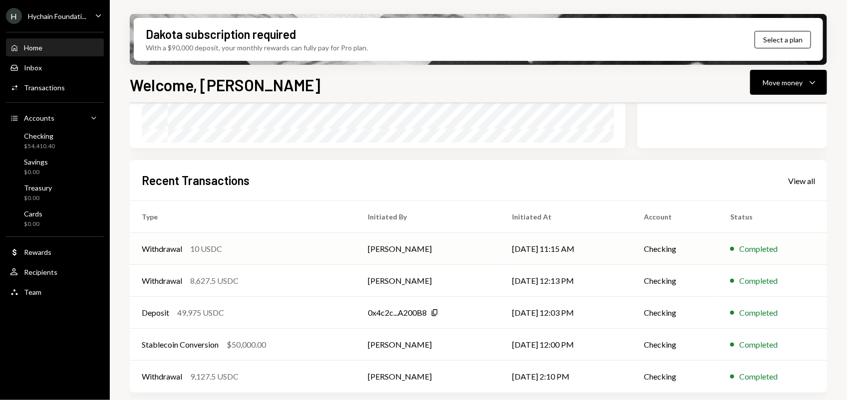
click at [254, 247] on div "Withdrawal 10 USDC" at bounding box center [243, 249] width 202 height 12
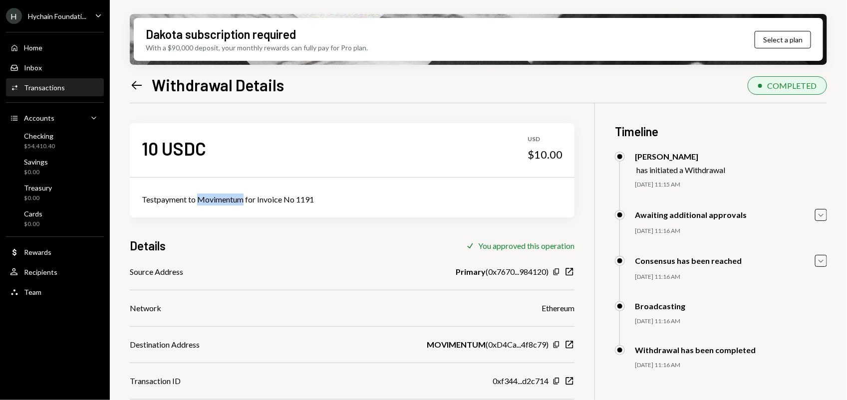
drag, startPoint x: 198, startPoint y: 196, endPoint x: 243, endPoint y: 197, distance: 44.9
click at [243, 197] on div "Testpayment to Movimentum for Invoice No 1191" at bounding box center [352, 200] width 421 height 12
copy div "Movimentum"
click at [138, 83] on icon "Left Arrow" at bounding box center [137, 85] width 14 height 14
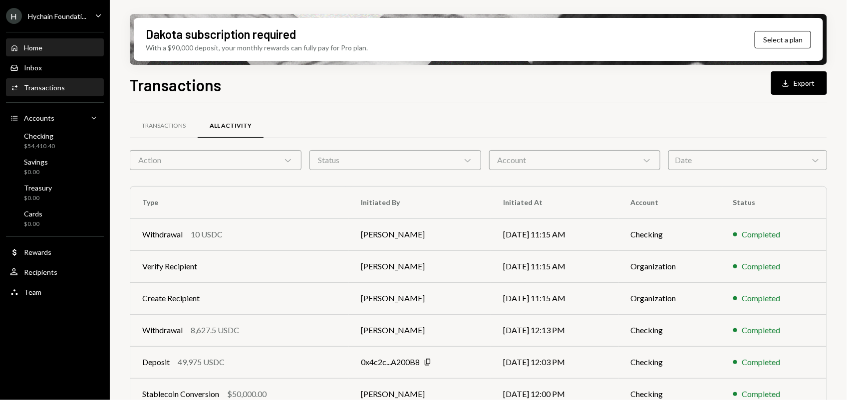
click at [52, 50] on div "Home Home" at bounding box center [55, 47] width 90 height 9
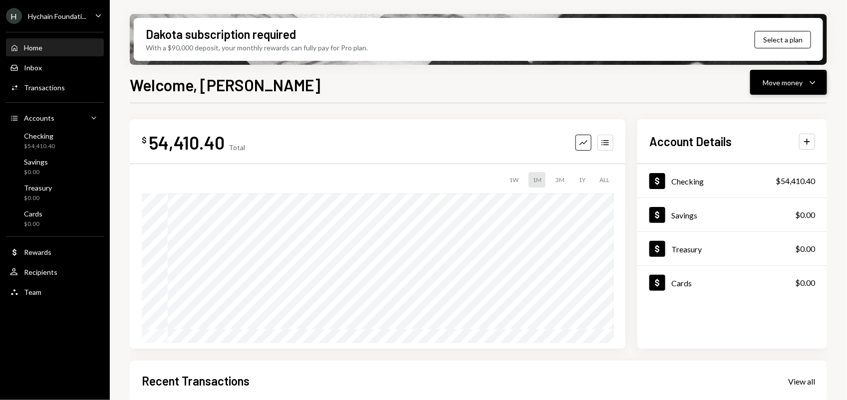
click at [775, 80] on div "Move money" at bounding box center [782, 82] width 40 height 10
click at [764, 106] on div "Withdraw Send" at bounding box center [773, 112] width 100 height 22
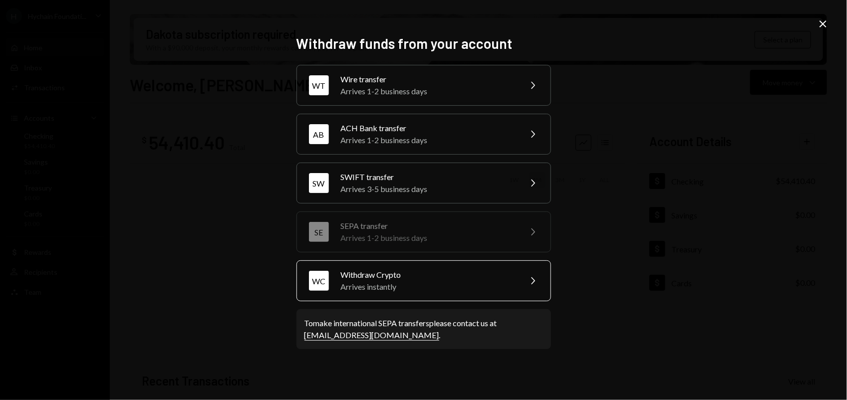
click at [397, 276] on div "Withdraw Crypto" at bounding box center [428, 275] width 174 height 12
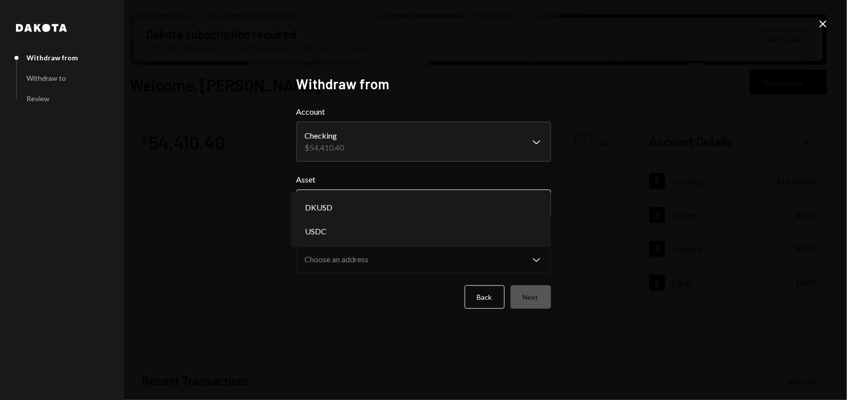
click at [359, 205] on body "H Hychain Foundati... Caret Down Home Home Inbox Inbox Activities Transactions …" at bounding box center [423, 200] width 847 height 400
select select "****"
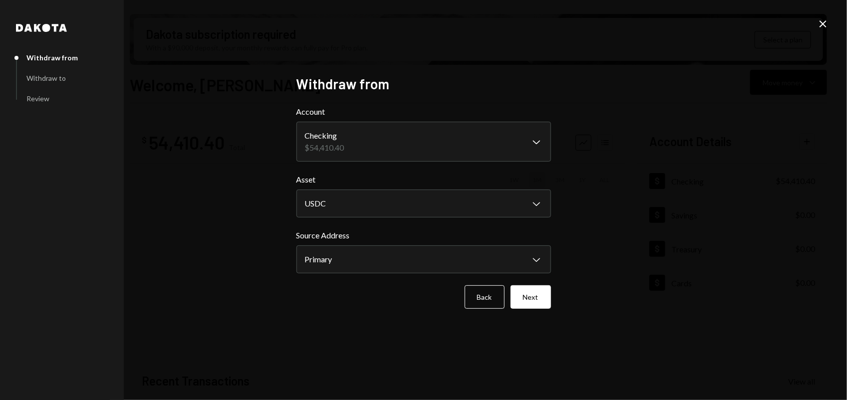
click at [369, 253] on body "H Hychain Foundati... Caret Down Home Home Inbox Inbox Activities Transactions …" at bounding box center [423, 200] width 847 height 400
click at [527, 287] on button "Next" at bounding box center [530, 296] width 40 height 23
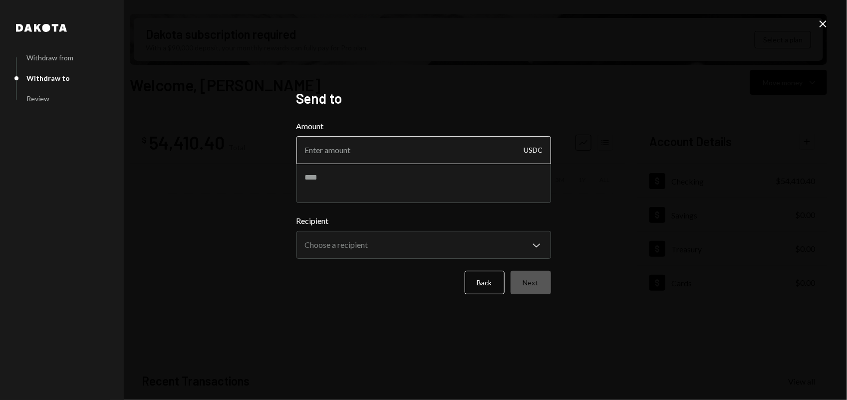
click at [367, 157] on input "Amount" at bounding box center [423, 150] width 254 height 28
type input "13990"
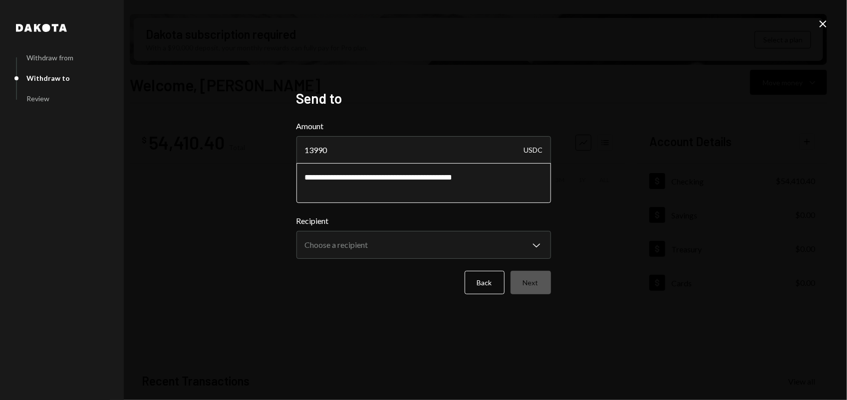
paste textarea "**********"
type textarea "**********"
click at [405, 253] on body "H Hychain Foundati... Caret Down Home Home Inbox Inbox Activities Transactions …" at bounding box center [423, 200] width 847 height 400
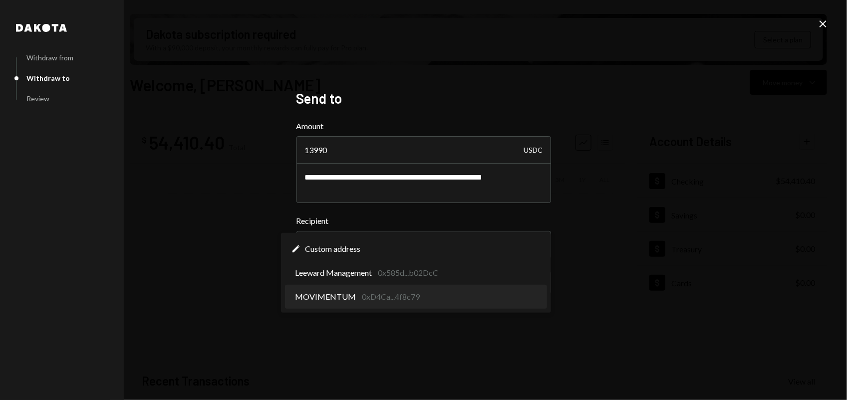
select select "**********"
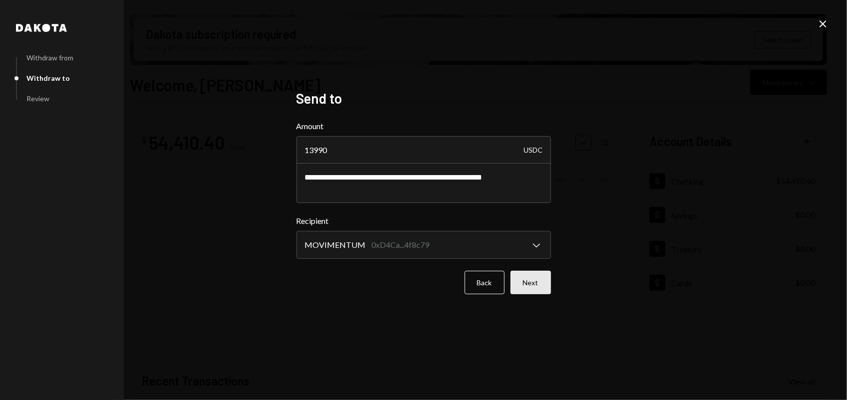
click at [525, 283] on button "Next" at bounding box center [530, 282] width 40 height 23
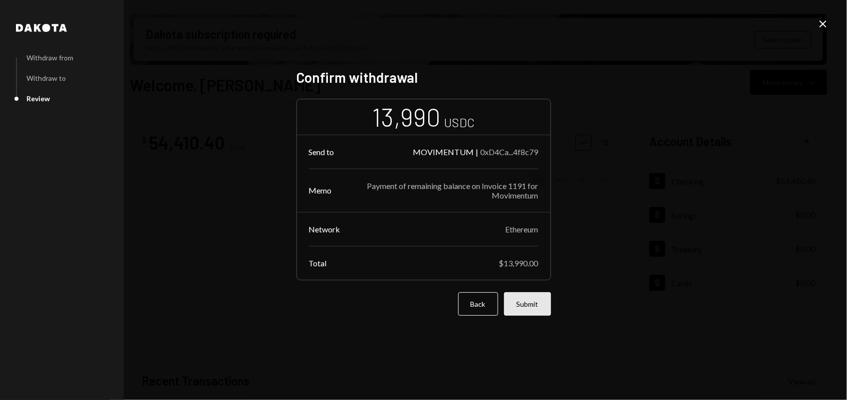
click at [530, 305] on button "Submit" at bounding box center [527, 303] width 47 height 23
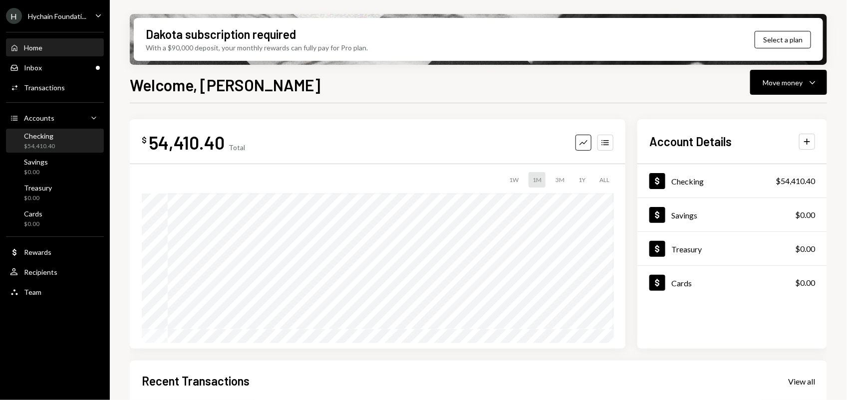
click at [70, 144] on div "Checking $54,410.40" at bounding box center [55, 141] width 90 height 19
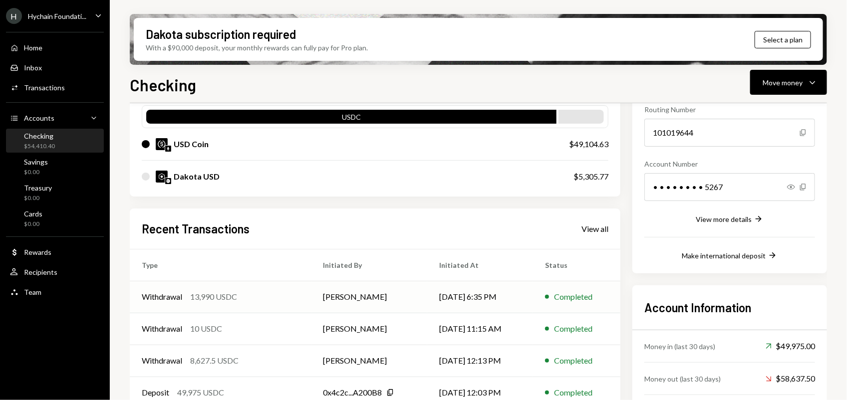
scroll to position [125, 0]
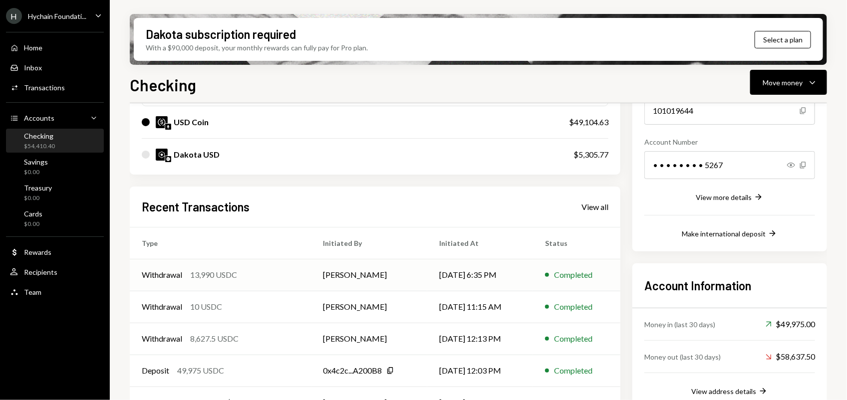
click at [538, 275] on td "Completed" at bounding box center [576, 275] width 87 height 32
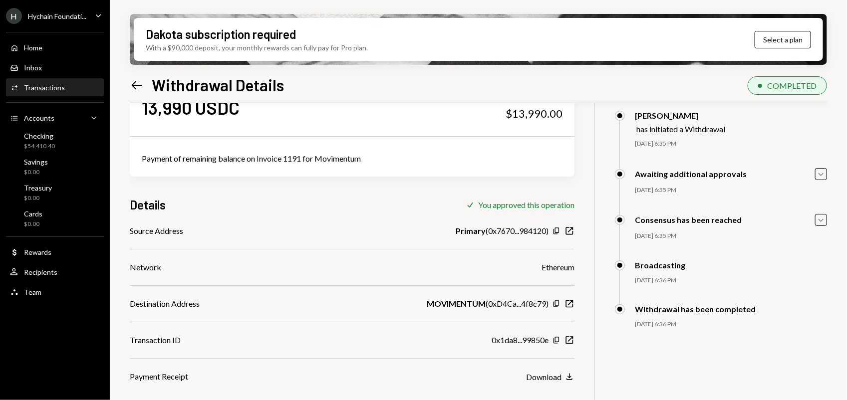
scroll to position [80, 0]
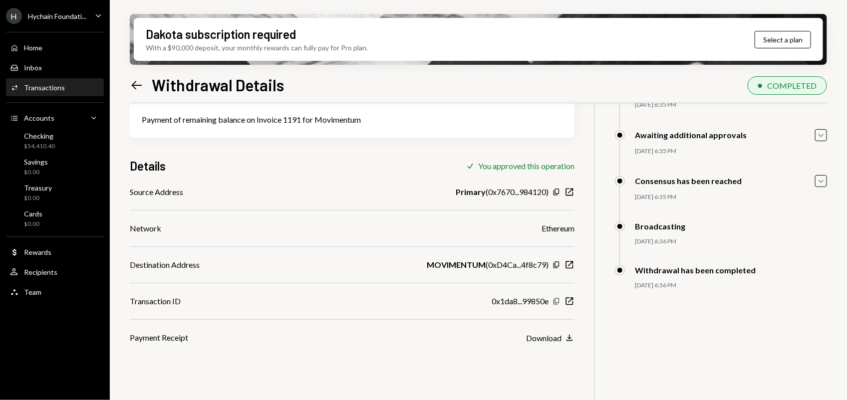
click at [554, 301] on icon "button" at bounding box center [555, 301] width 5 height 6
